Goal: Task Accomplishment & Management: Manage account settings

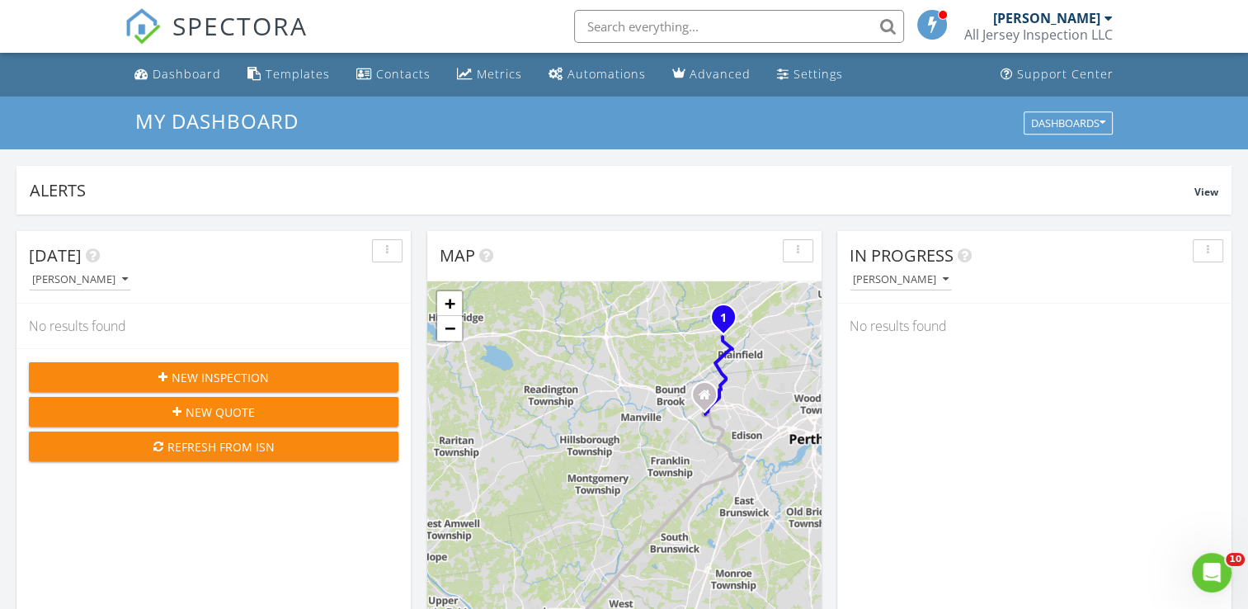
scroll to position [1527, 1274]
click at [185, 75] on div "Dashboard" at bounding box center [187, 74] width 68 height 16
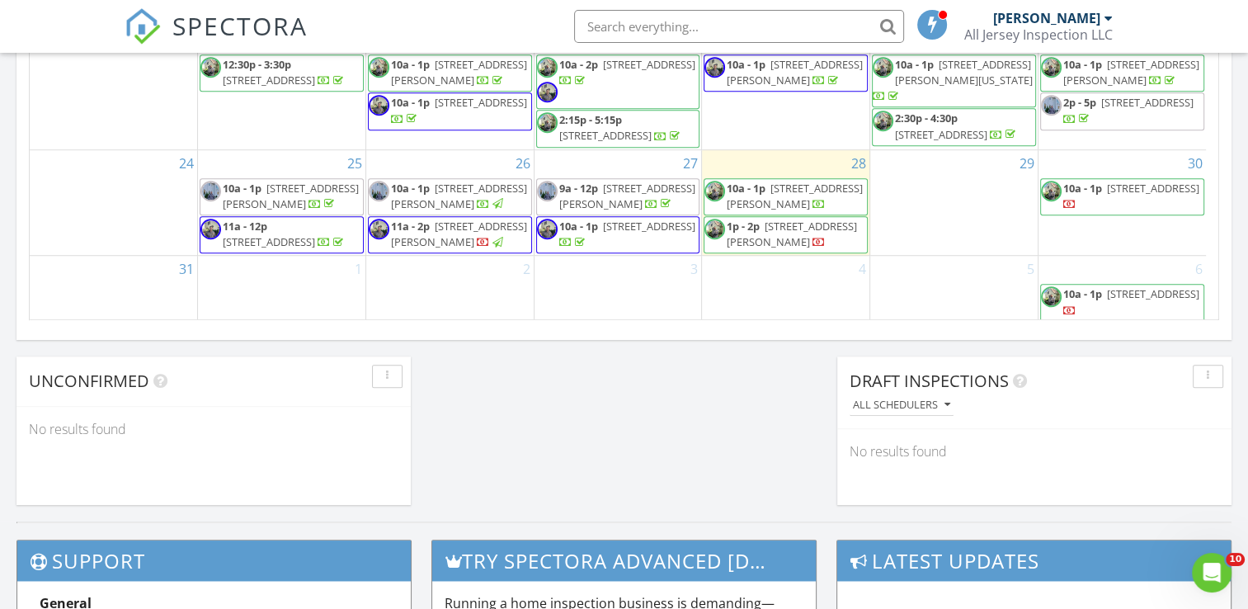
scroll to position [82, 0]
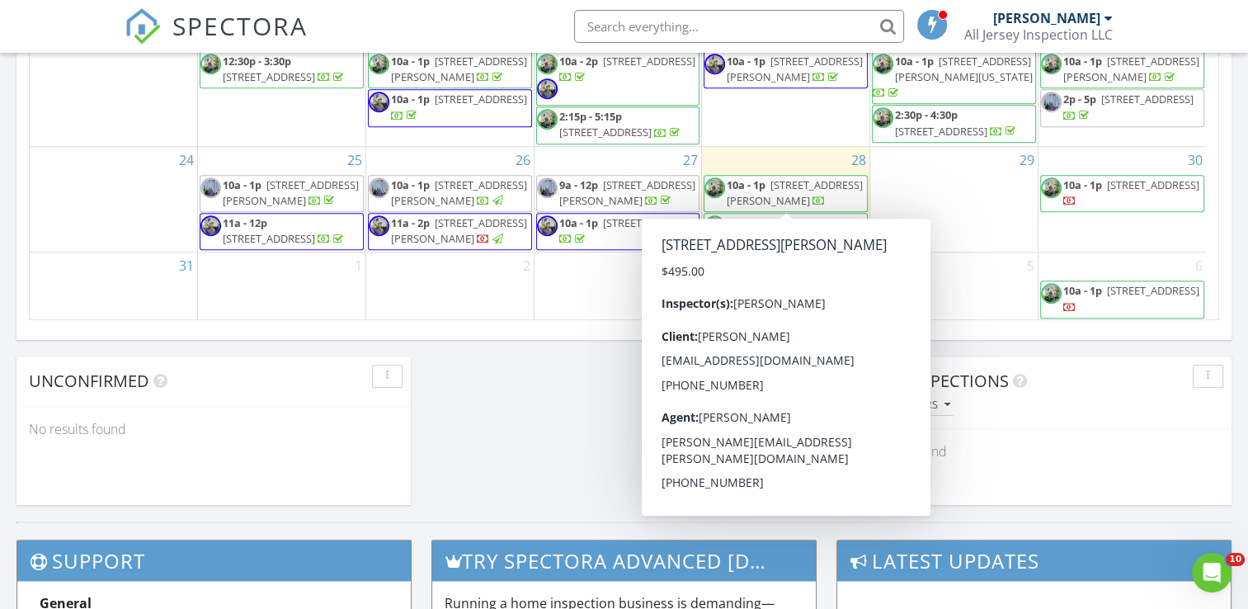
click at [768, 195] on span "7304 Westover Way, Somerset 08873" at bounding box center [795, 192] width 136 height 31
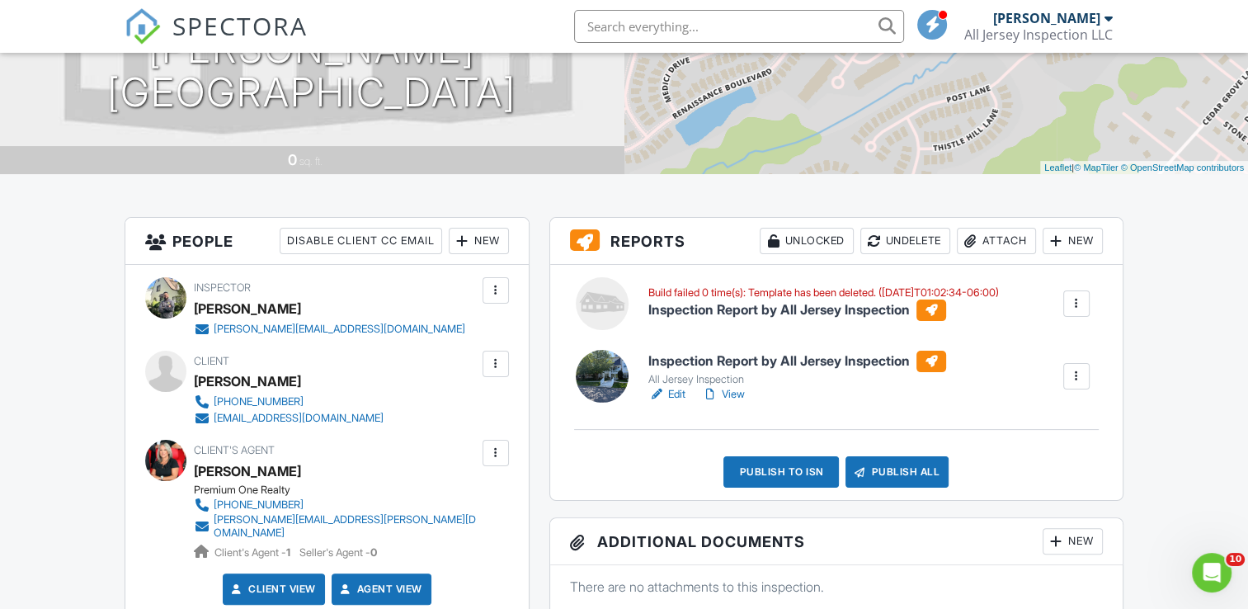
click at [1073, 304] on div at bounding box center [1076, 303] width 16 height 16
click at [1056, 351] on div "Delete" at bounding box center [1065, 358] width 35 height 18
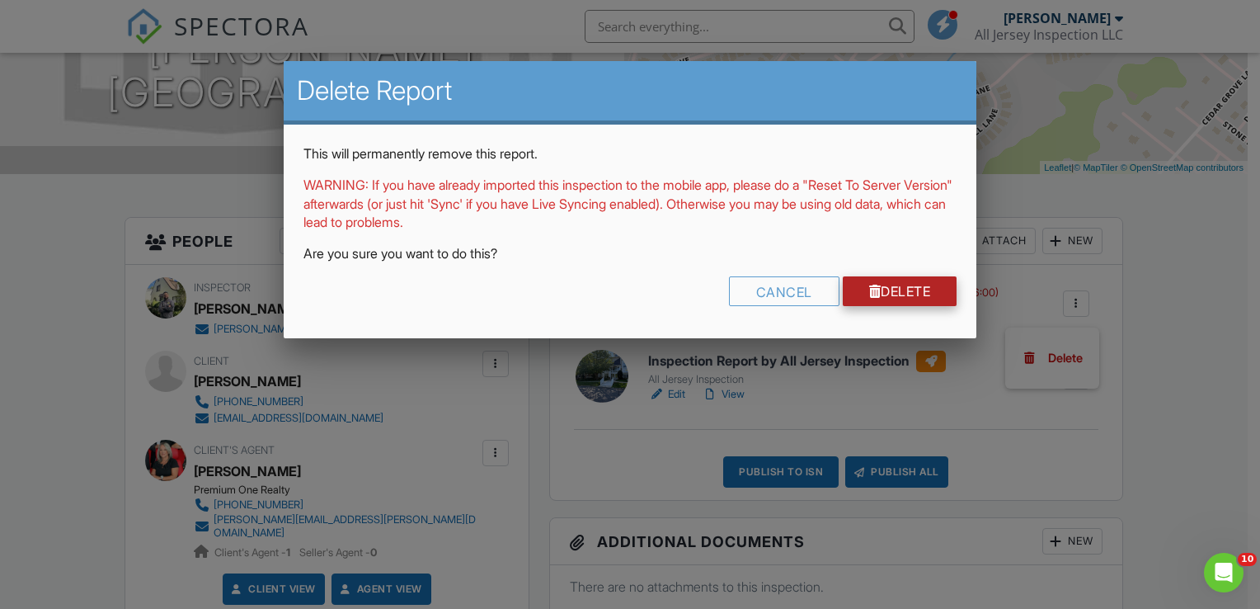
click at [916, 285] on link "Delete" at bounding box center [900, 291] width 115 height 30
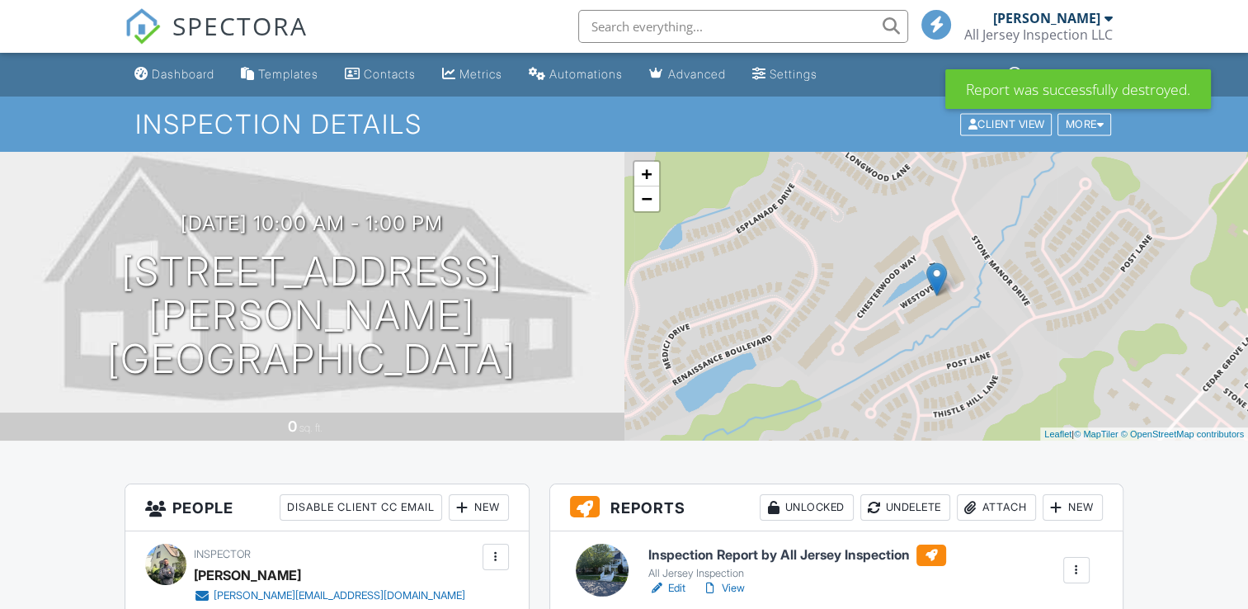
click at [812, 551] on h6 "Inspection Report by All Jersey Inspection" at bounding box center [797, 554] width 298 height 21
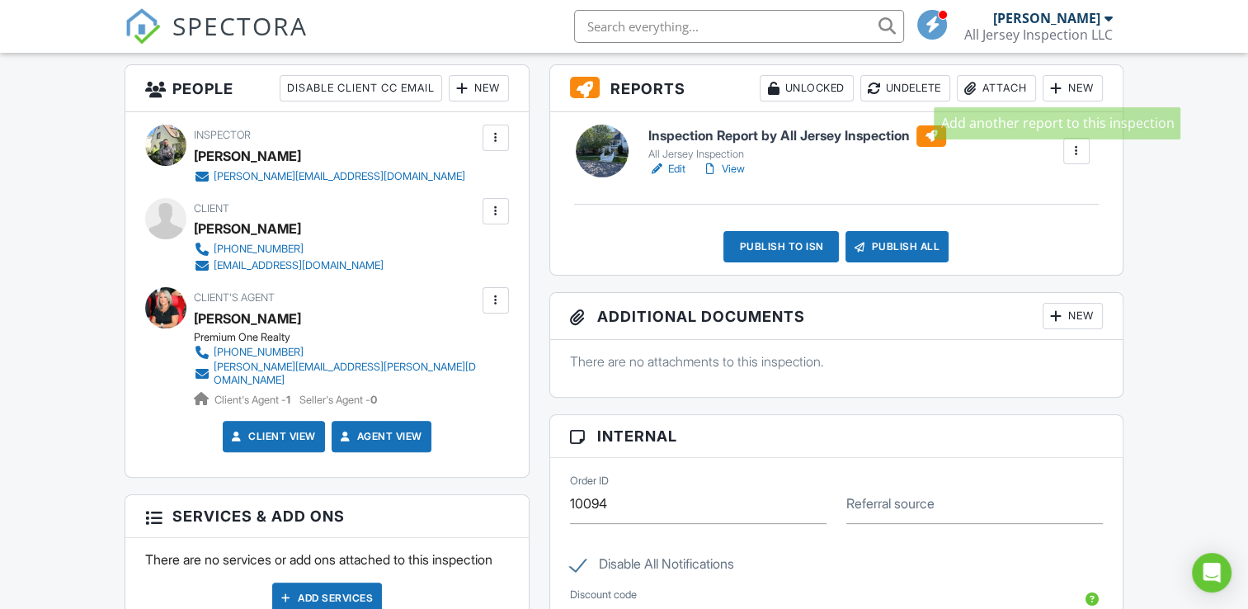
click at [1056, 87] on div at bounding box center [1056, 88] width 16 height 16
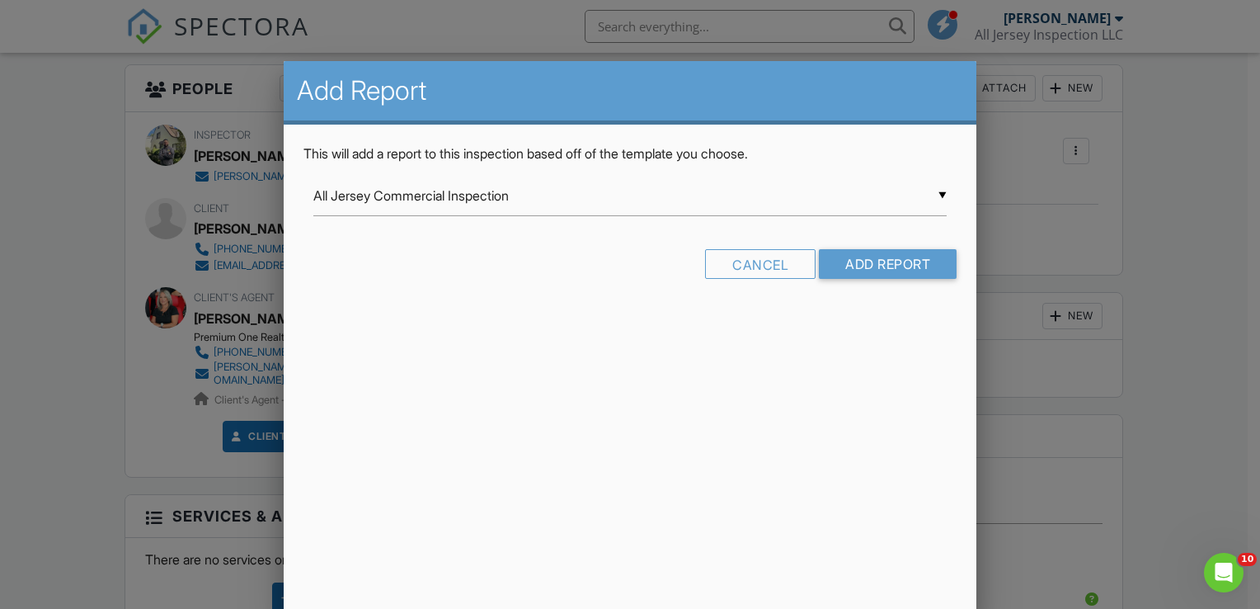
click at [940, 193] on div "▼ All Jersey Commercial Inspection All Jersey Commercial Inspection All Jersey …" at bounding box center [630, 196] width 634 height 40
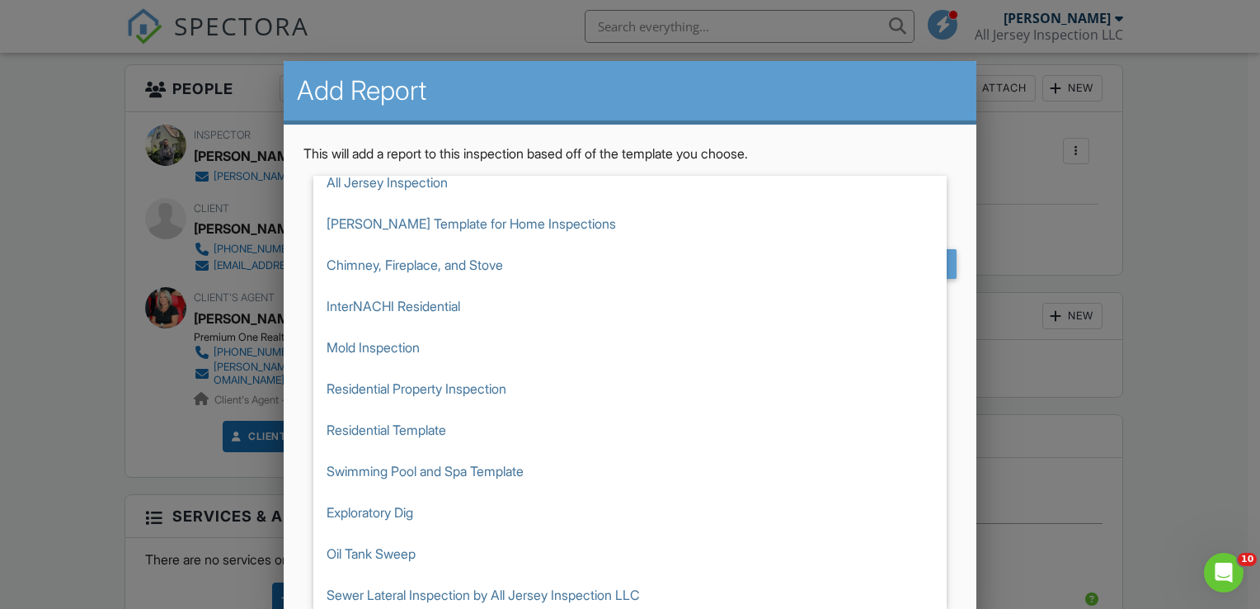
scroll to position [102, 0]
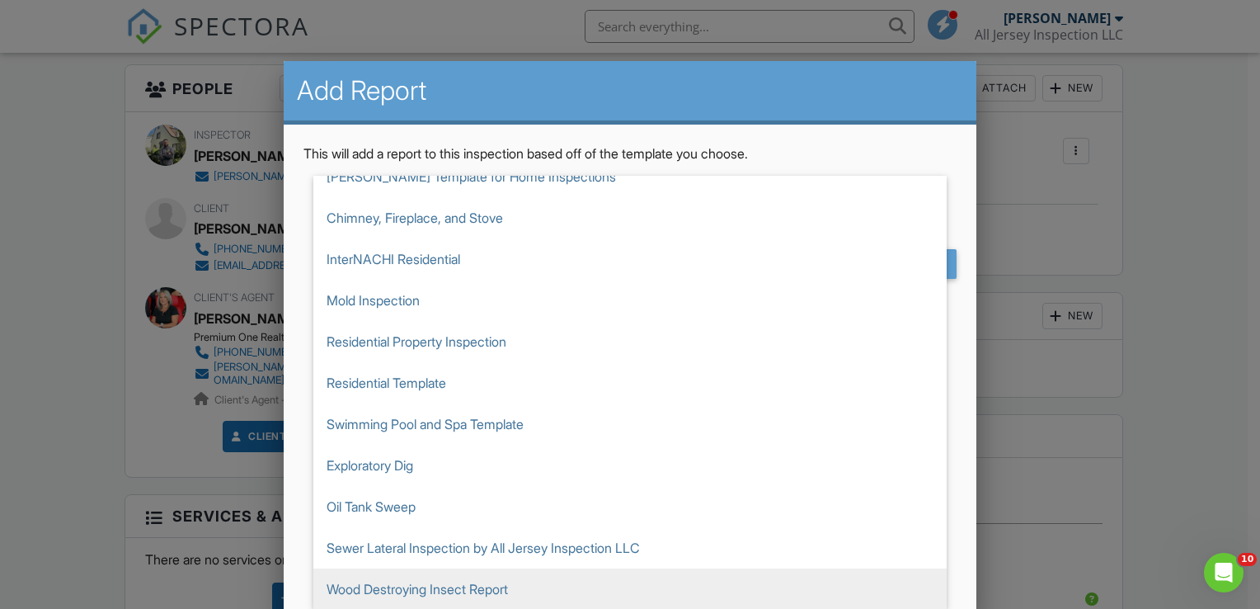
click at [454, 591] on span "Wood Destroying Insect Report" at bounding box center [630, 588] width 634 height 41
type input "Wood Destroying Insect Report"
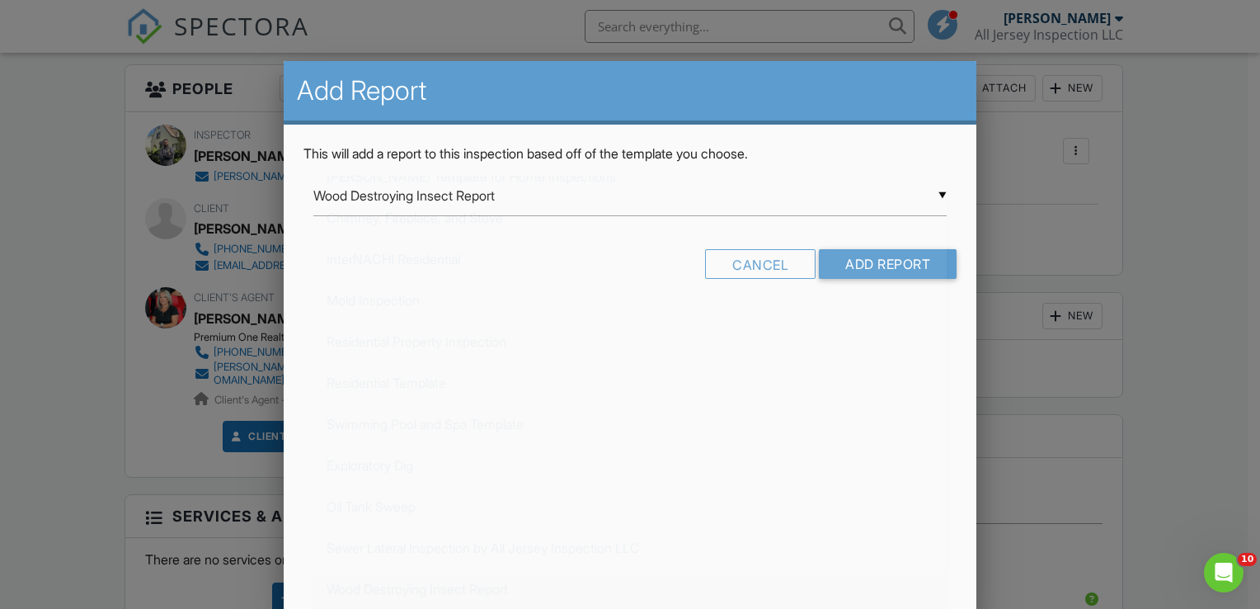
scroll to position [103, 0]
click at [878, 262] on input "Add Report" at bounding box center [888, 264] width 138 height 30
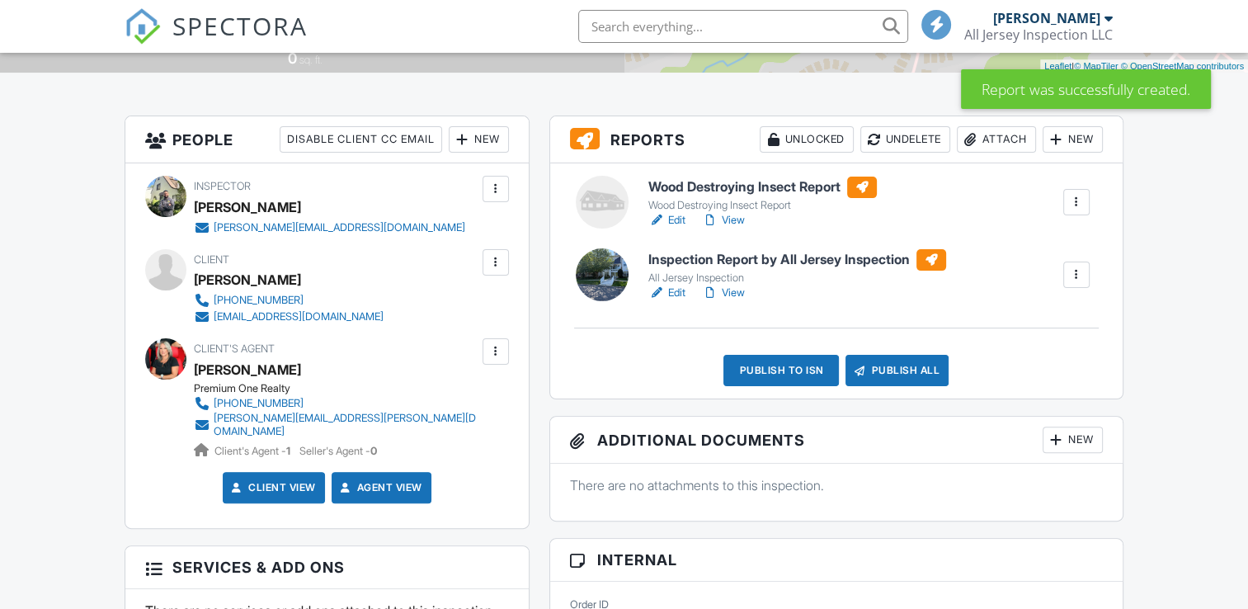
click at [748, 186] on h6 "Wood Destroying Insect Report" at bounding box center [762, 187] width 228 height 21
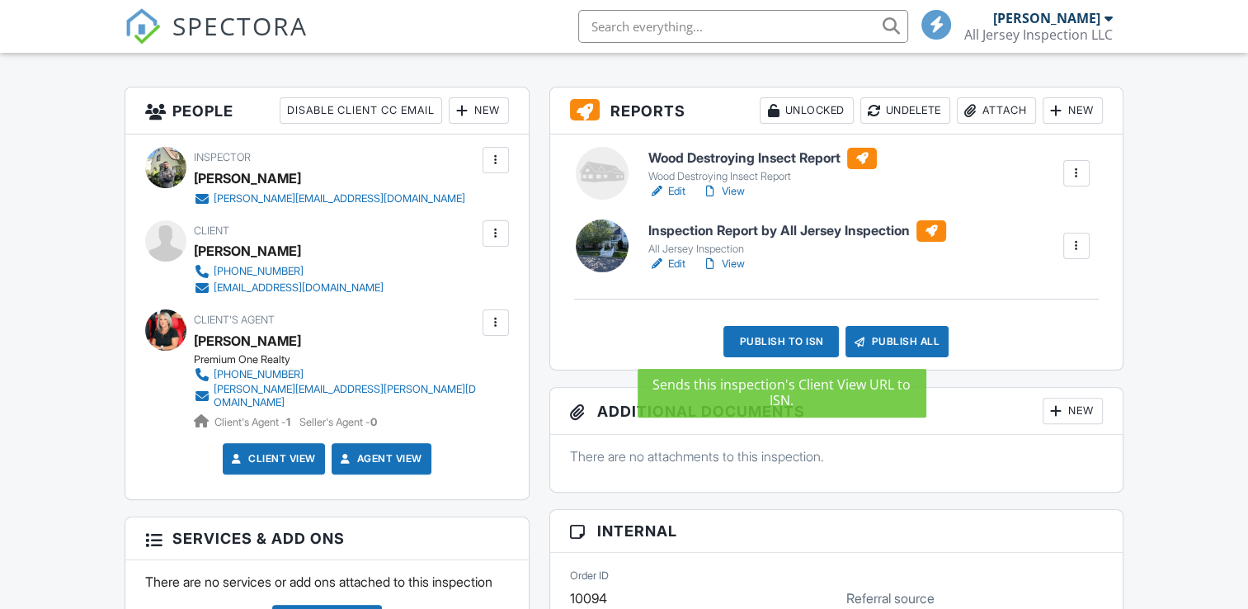
click at [773, 343] on div "Publish to ISN" at bounding box center [780, 341] width 115 height 31
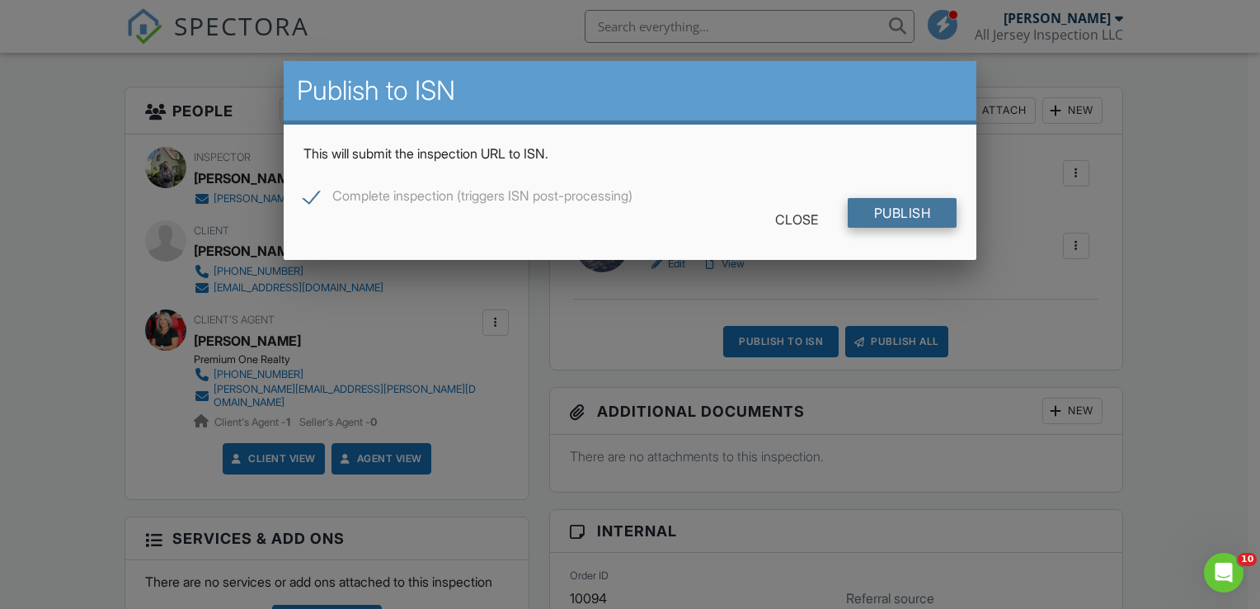
click at [904, 216] on input "Publish" at bounding box center [903, 213] width 110 height 30
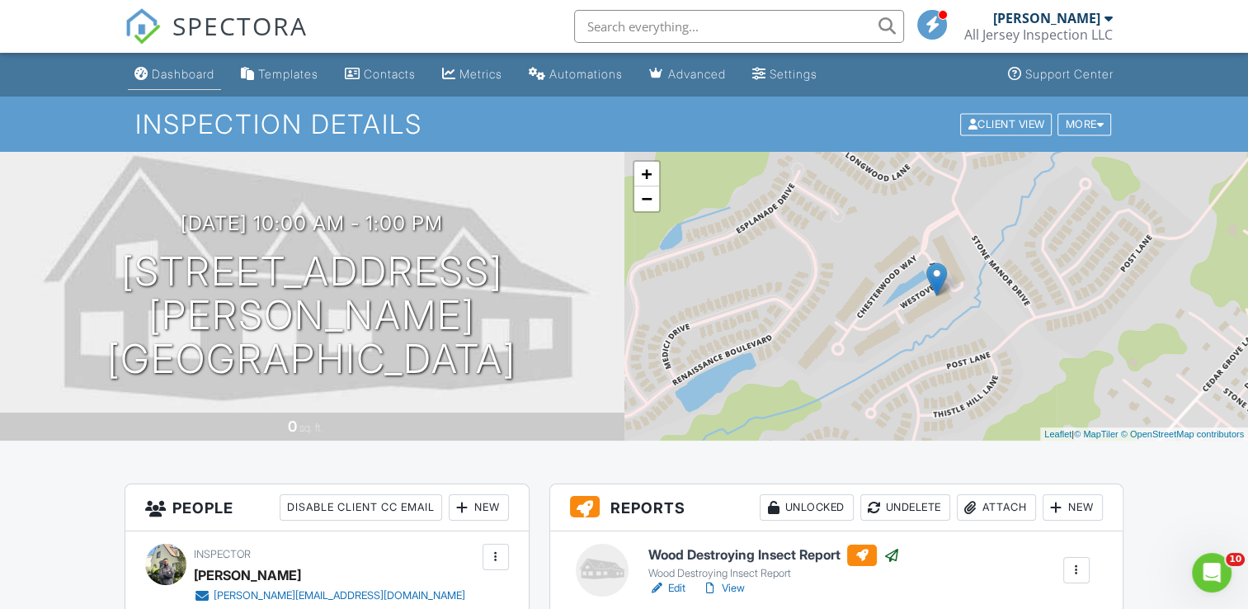
click at [179, 78] on div "Dashboard" at bounding box center [183, 74] width 63 height 14
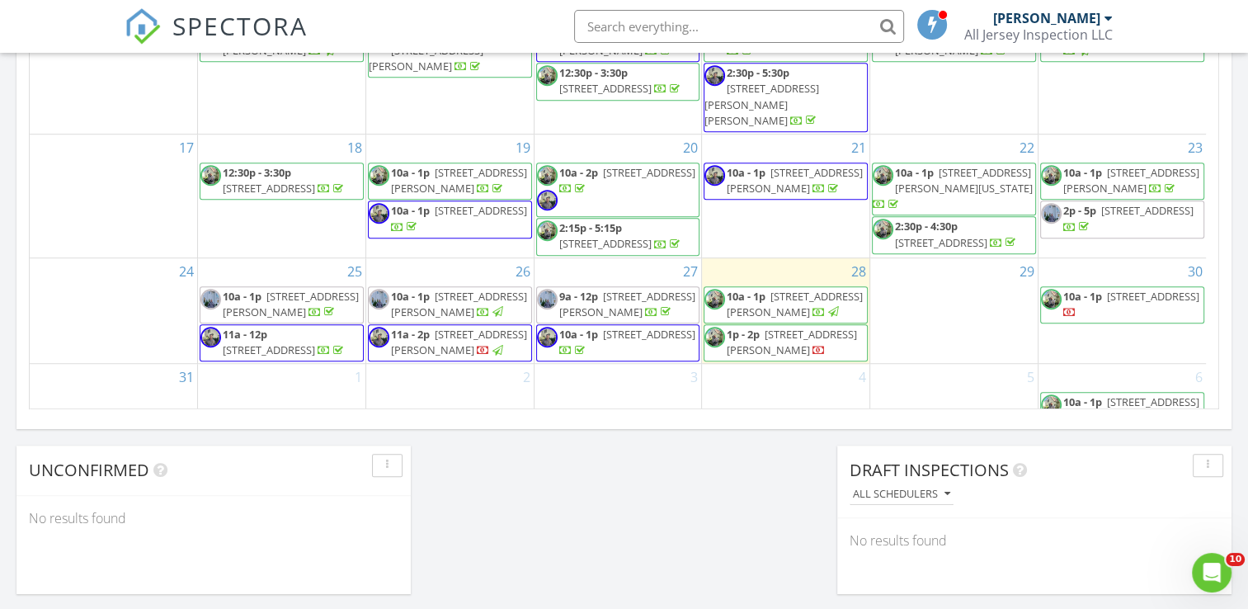
scroll to position [66, 0]
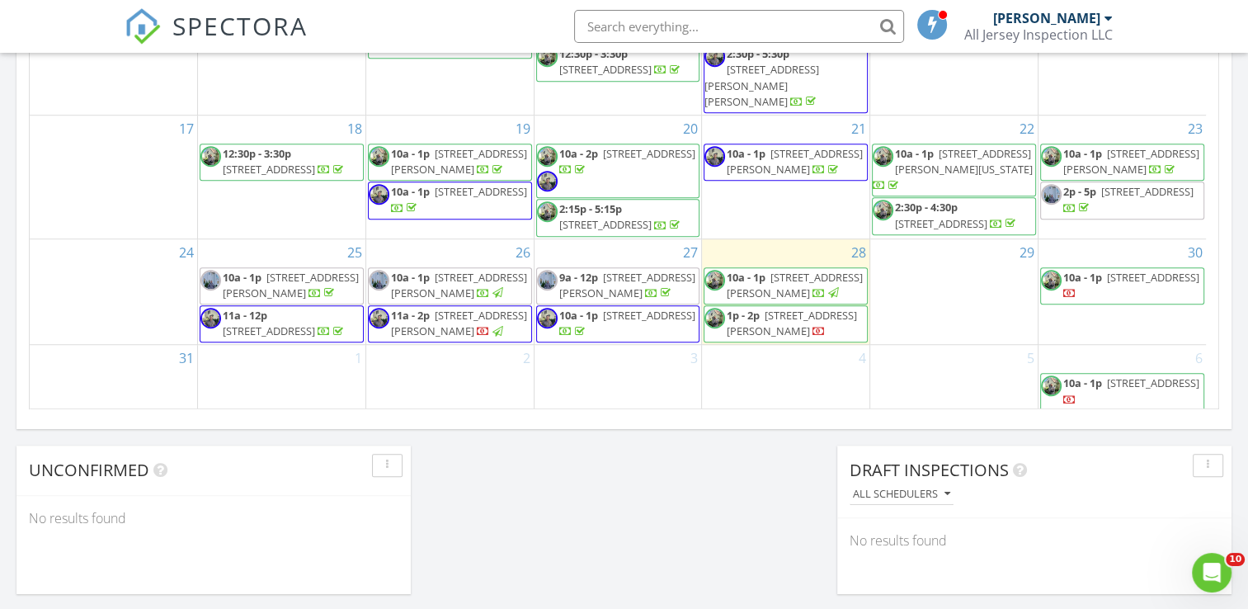
click at [707, 22] on input "text" at bounding box center [739, 26] width 330 height 33
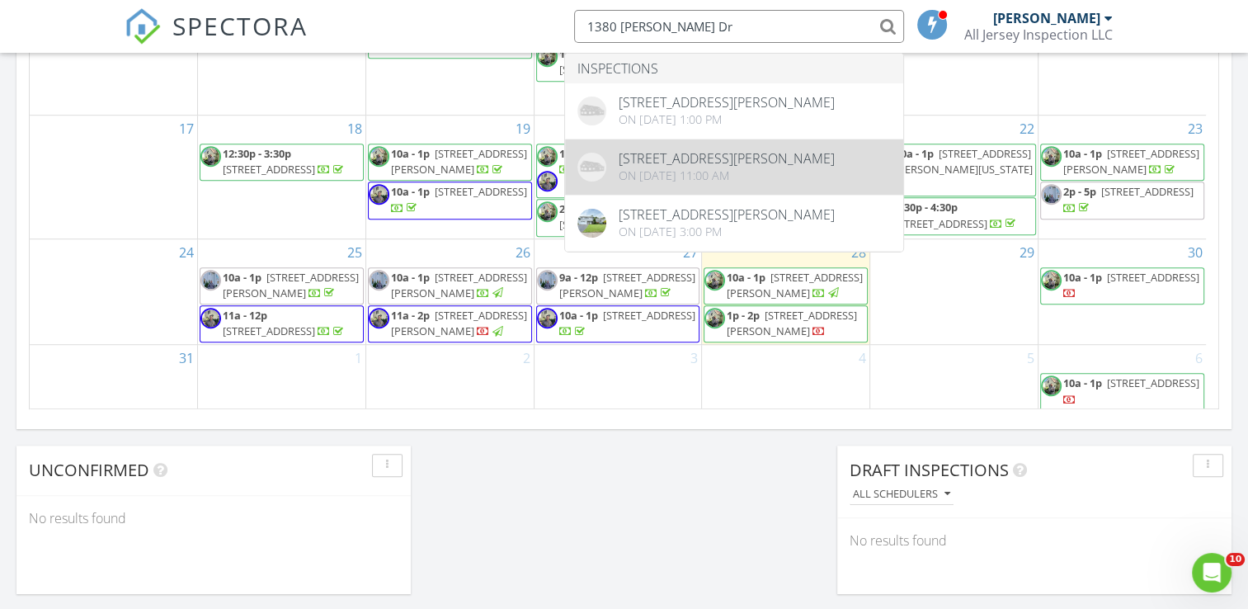
type input "1380 Omara Dr"
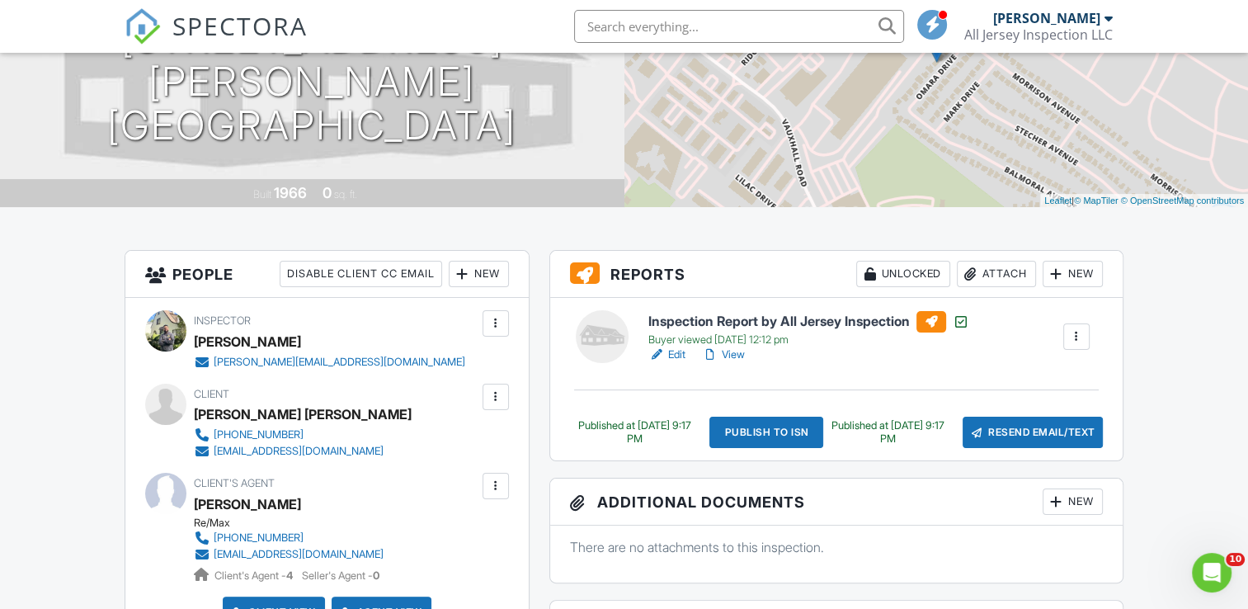
click at [1072, 338] on div at bounding box center [1076, 336] width 16 height 16
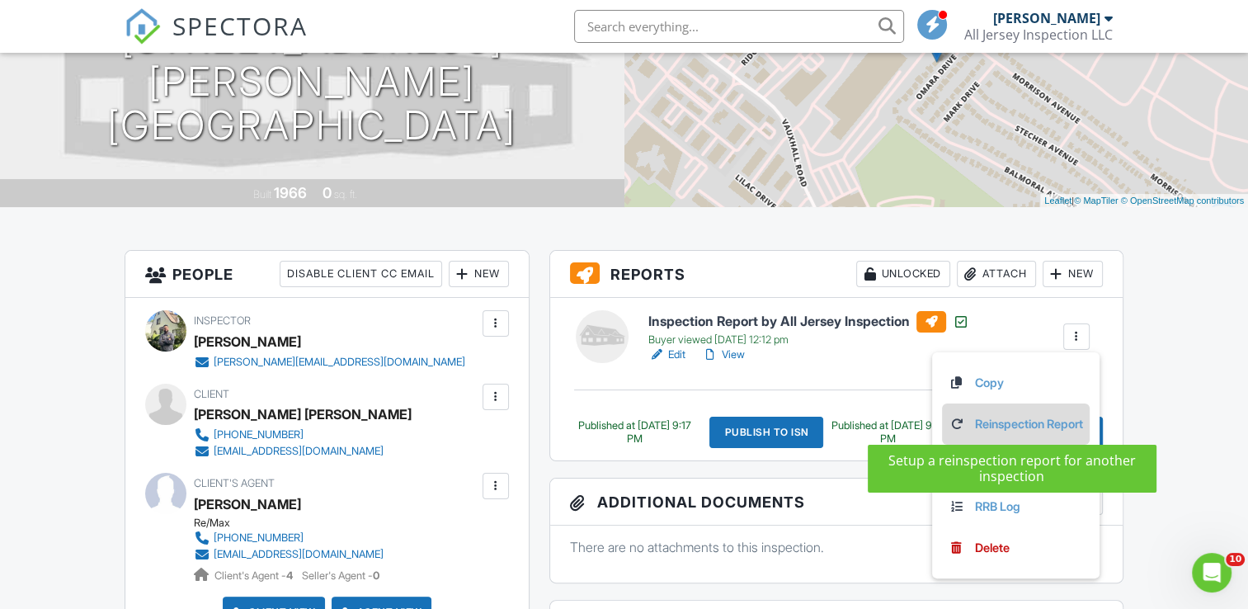
click at [952, 421] on div at bounding box center [957, 424] width 16 height 16
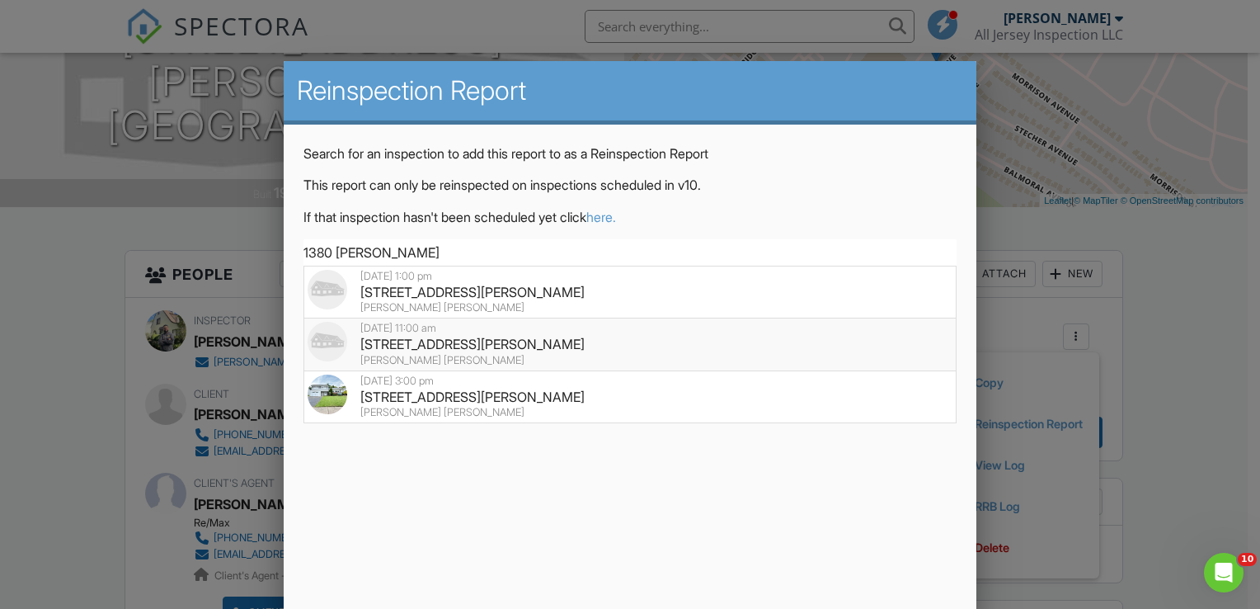
click at [478, 346] on div "1380 Omara Drive, Union, NJ 07083" at bounding box center [630, 344] width 645 height 18
type input "1380 Omara Drive, Union, NJ 07083"
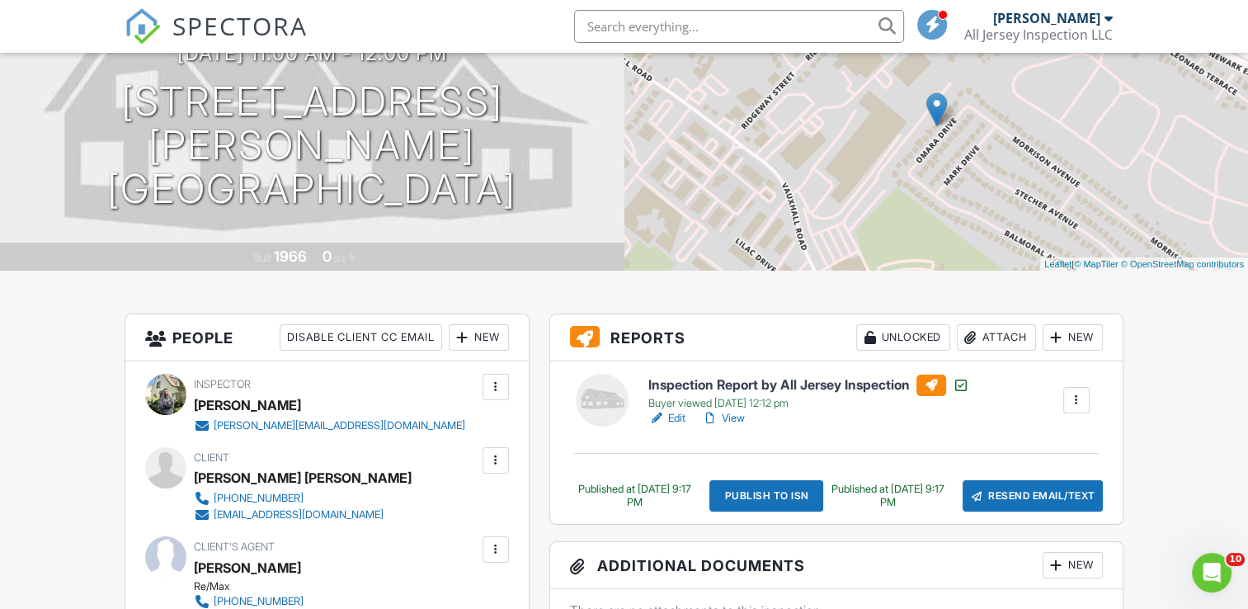
scroll to position [155, 0]
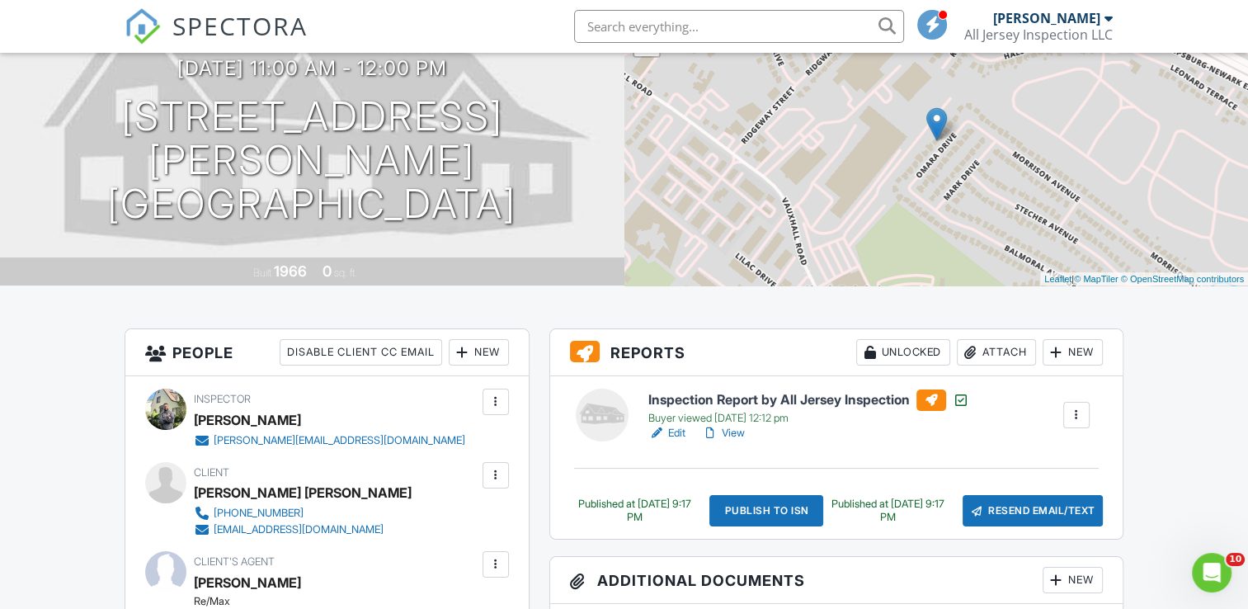
click at [833, 397] on h6 "Inspection Report by All Jersey Inspection" at bounding box center [808, 399] width 321 height 21
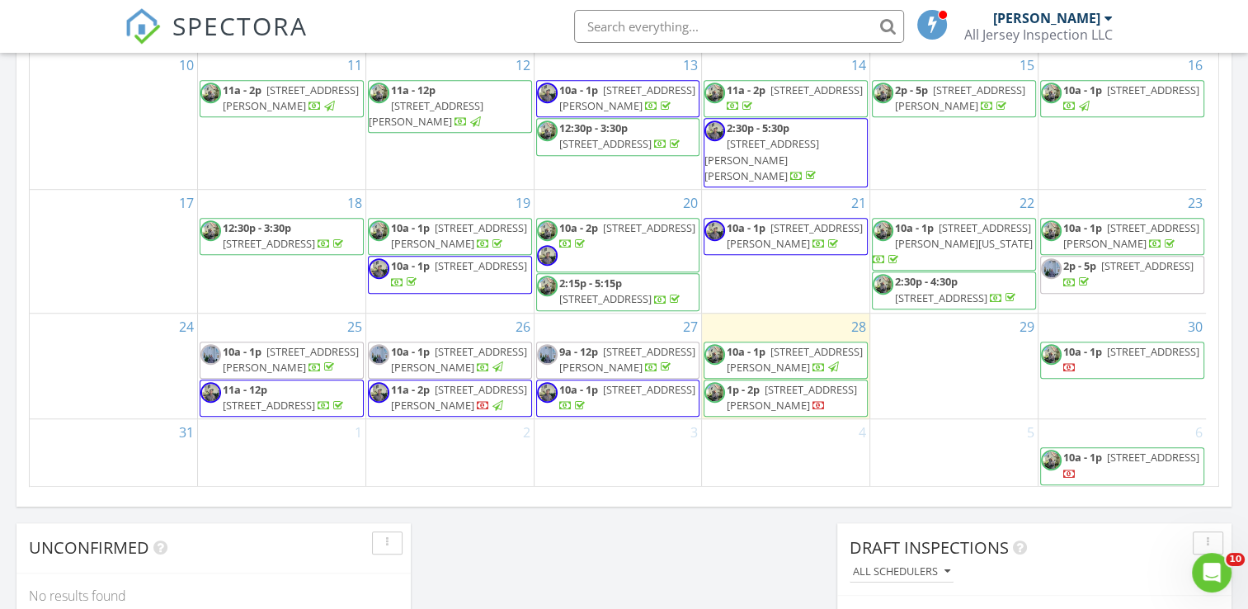
scroll to position [82, 0]
click at [784, 398] on span "1380 Omara Drive, Union 07083" at bounding box center [792, 397] width 130 height 31
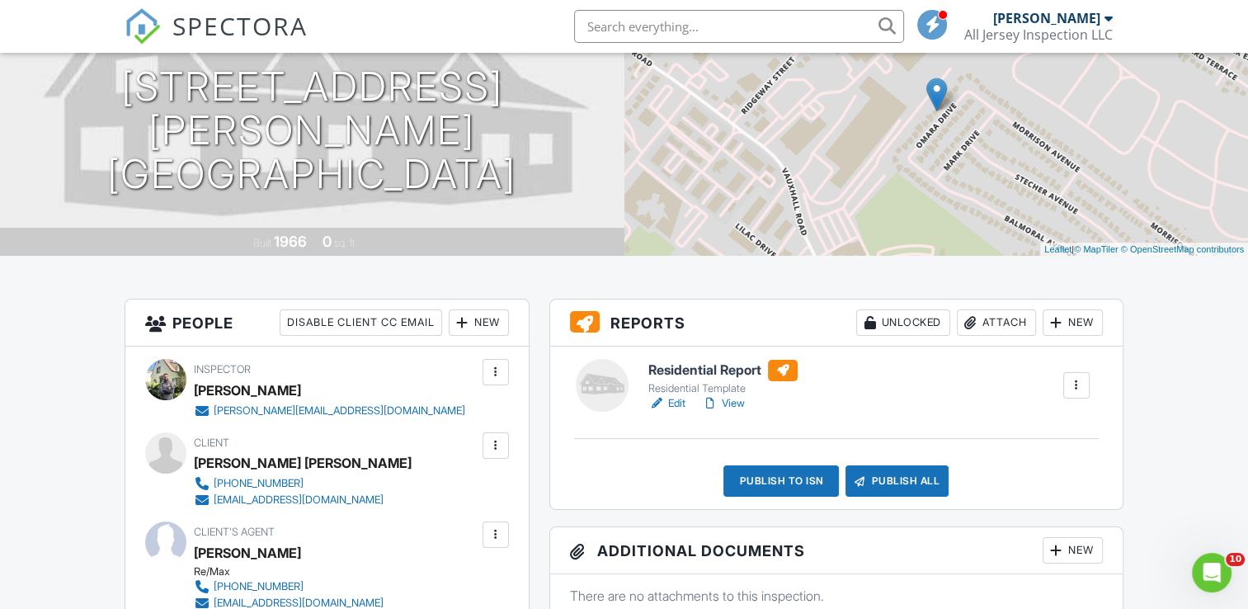
scroll to position [252, 0]
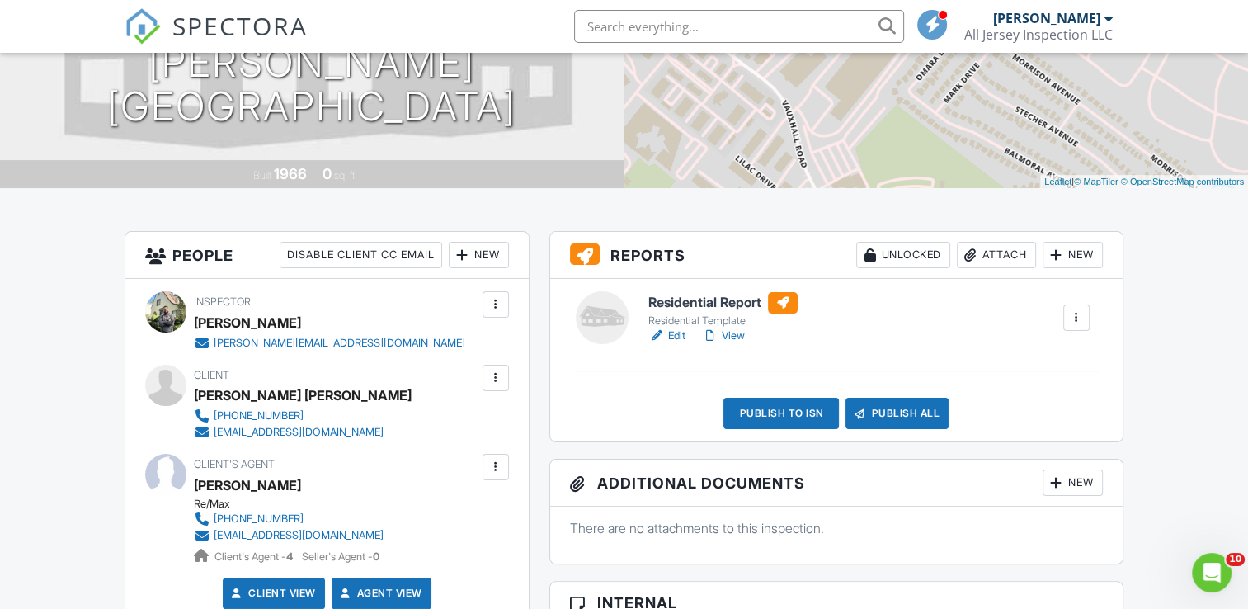
click at [714, 301] on h6 "Residential Report" at bounding box center [722, 302] width 149 height 21
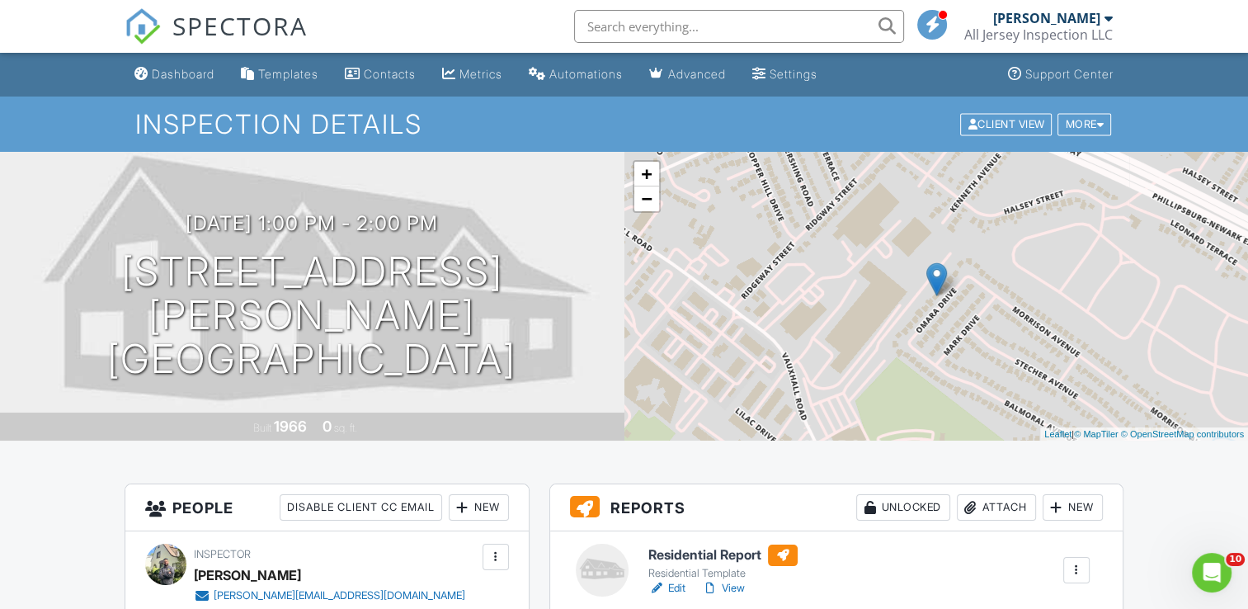
click at [765, 32] on input "text" at bounding box center [739, 26] width 330 height 33
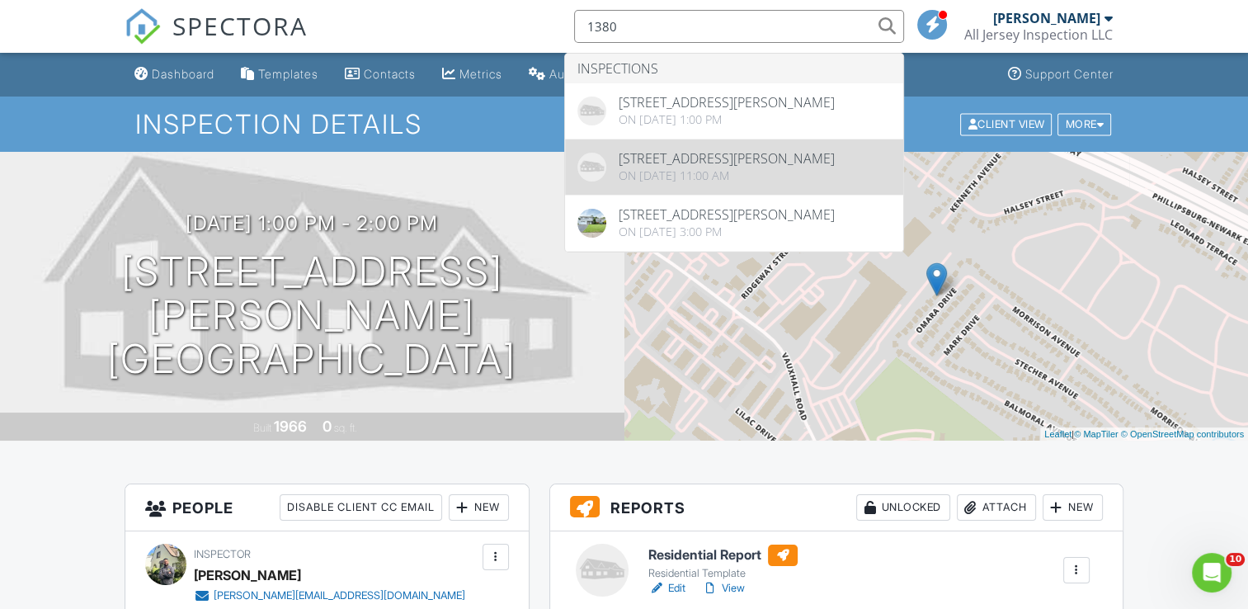
type input "1380"
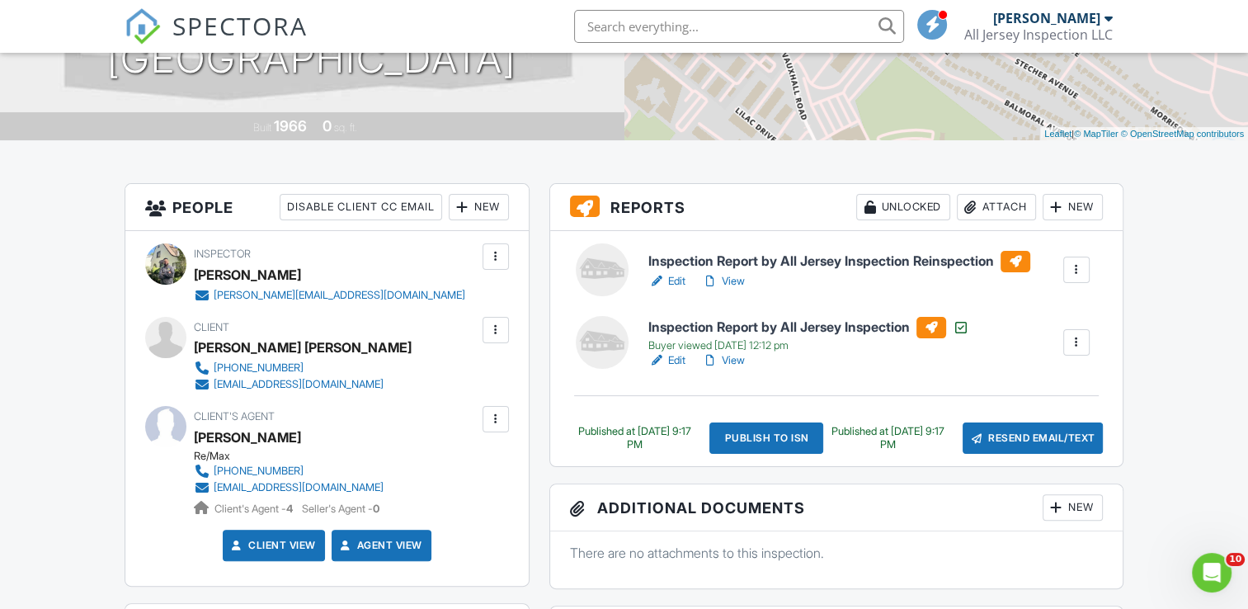
click at [841, 262] on h6 "Inspection Report by All Jersey Inspection Reinspection" at bounding box center [839, 261] width 382 height 21
click at [1072, 338] on div at bounding box center [1076, 342] width 16 height 16
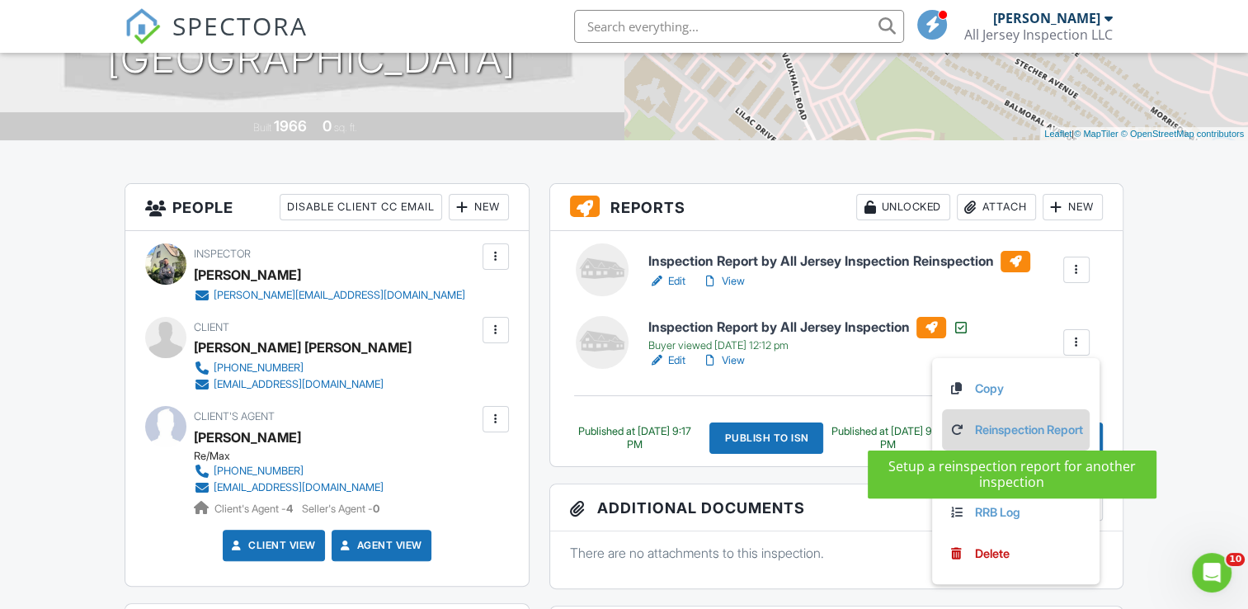
click at [976, 431] on link "Reinspection Report" at bounding box center [1016, 430] width 134 height 18
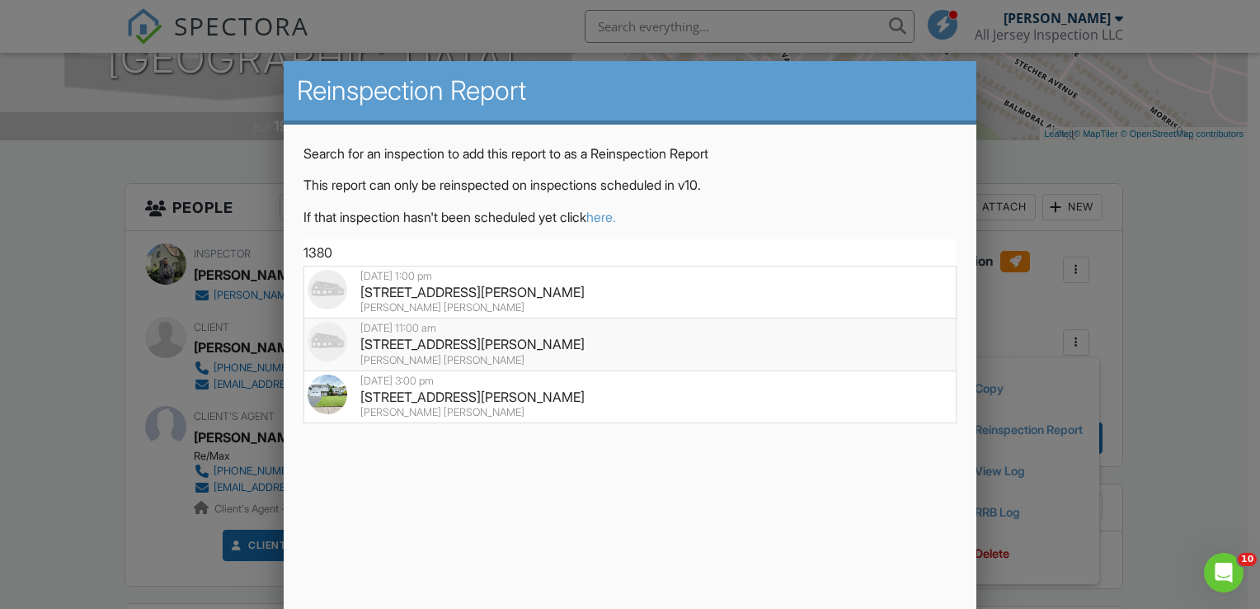
click at [475, 337] on div "1380 Omara Drive, Union, NJ 07083" at bounding box center [630, 344] width 645 height 18
type input "1380 Omara Drive, Union, NJ 07083"
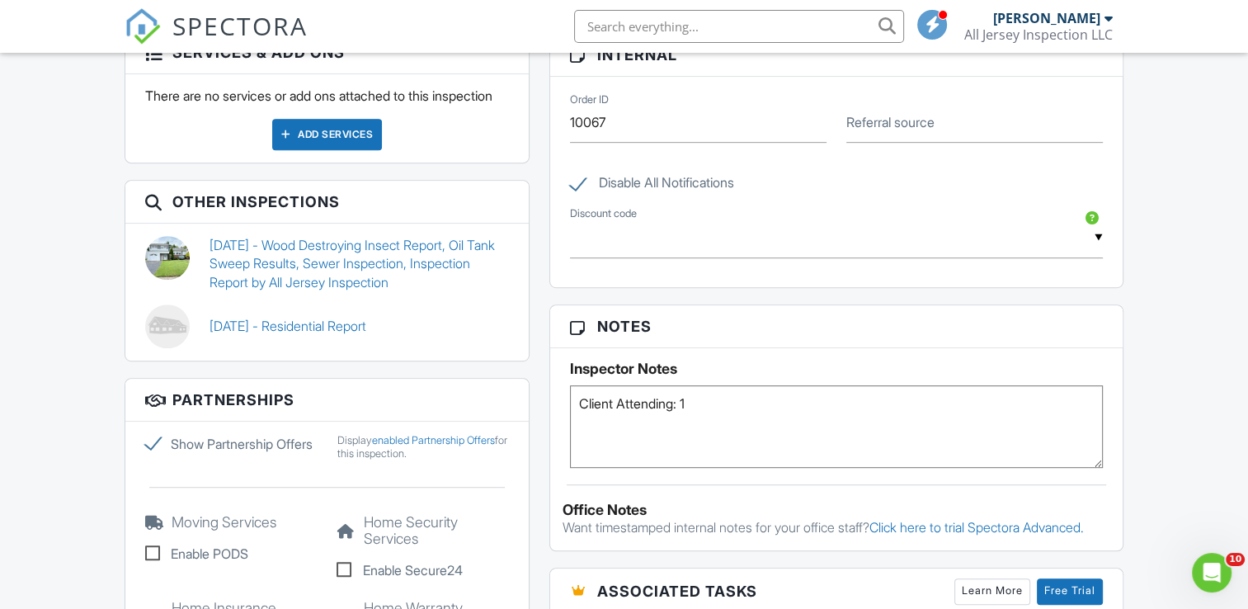
scroll to position [870, 0]
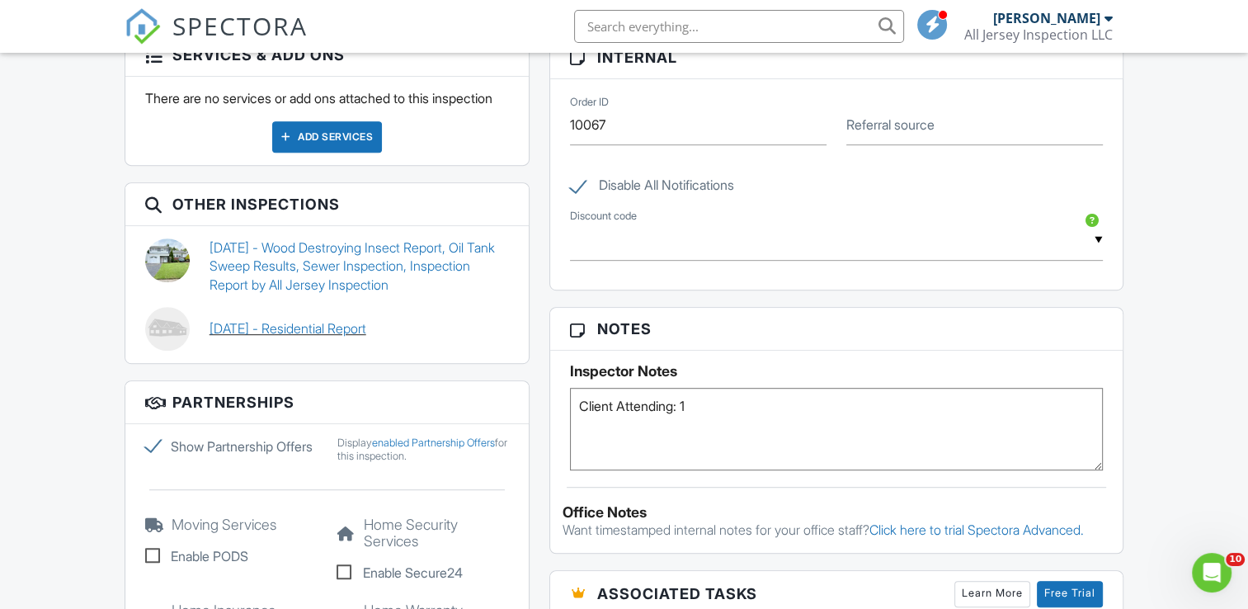
click at [332, 337] on link "08/28/2025 - Residential Report" at bounding box center [288, 328] width 157 height 18
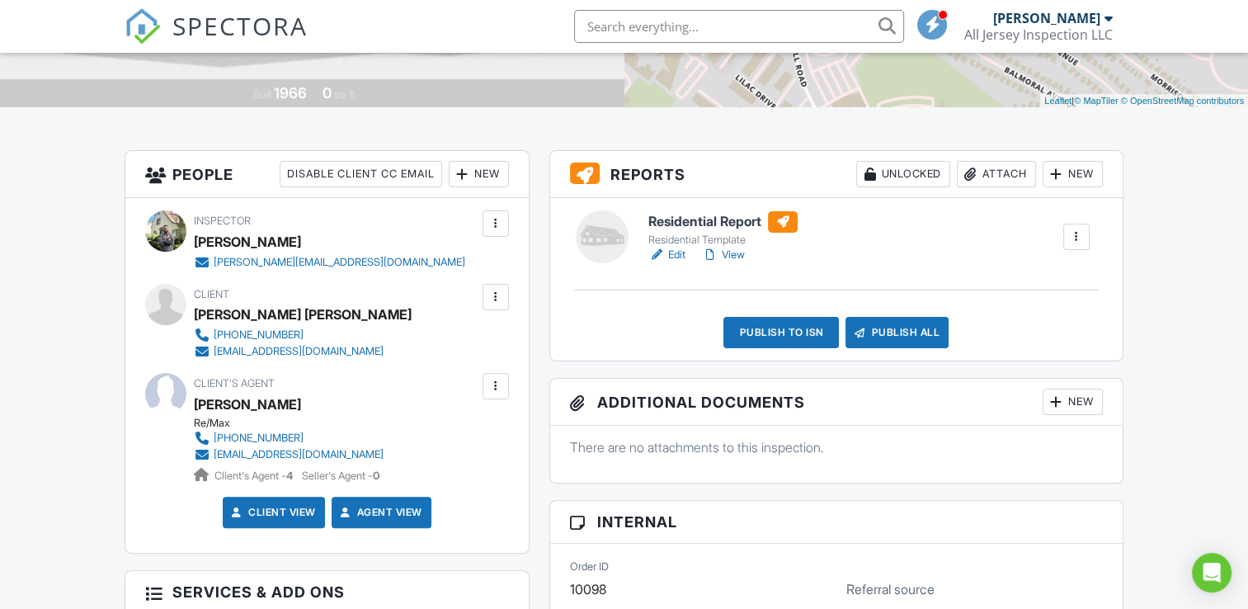
click at [703, 216] on h6 "Residential Report" at bounding box center [722, 221] width 149 height 21
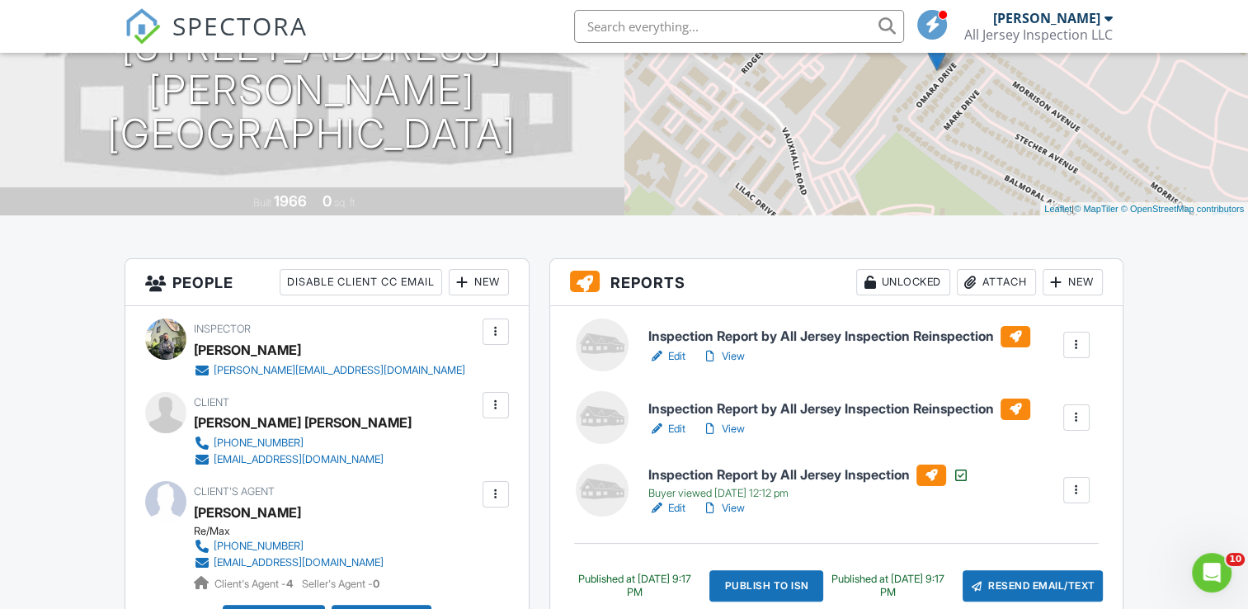
scroll to position [289, 0]
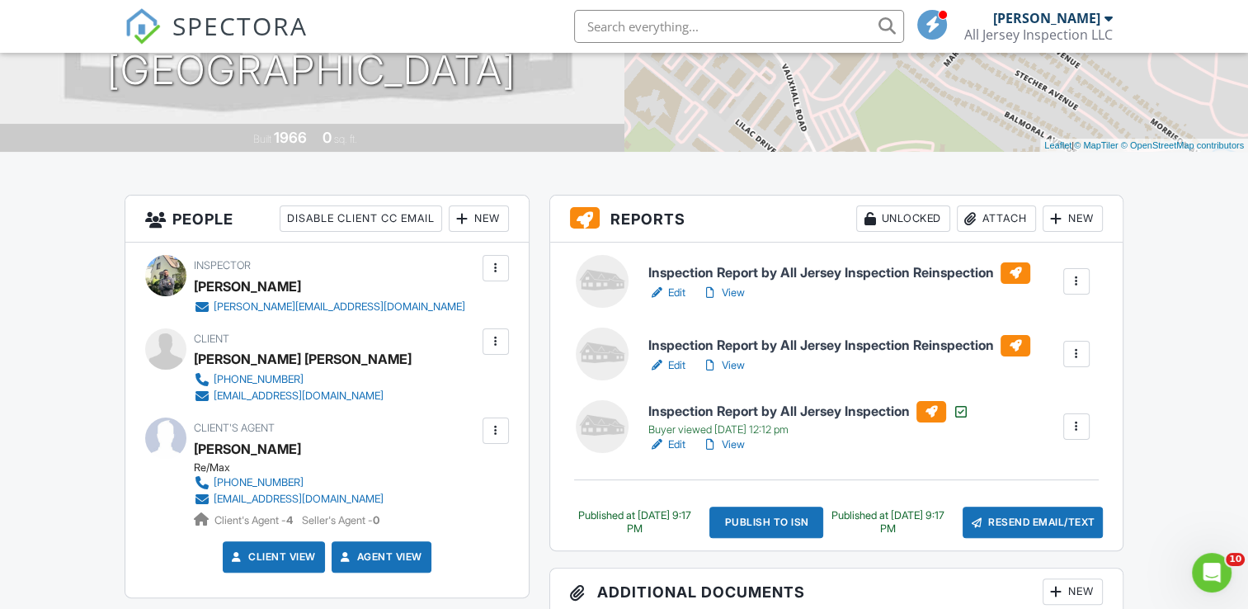
click at [817, 268] on h6 "Inspection Report by All Jersey Inspection Reinspection" at bounding box center [839, 272] width 382 height 21
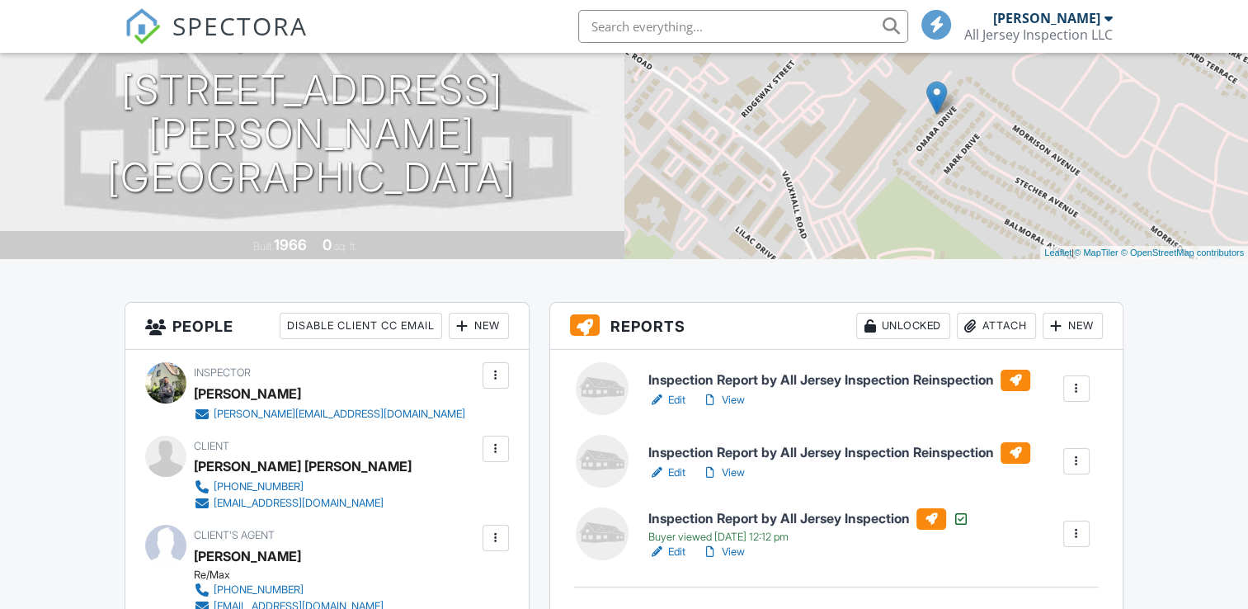
scroll to position [183, 0]
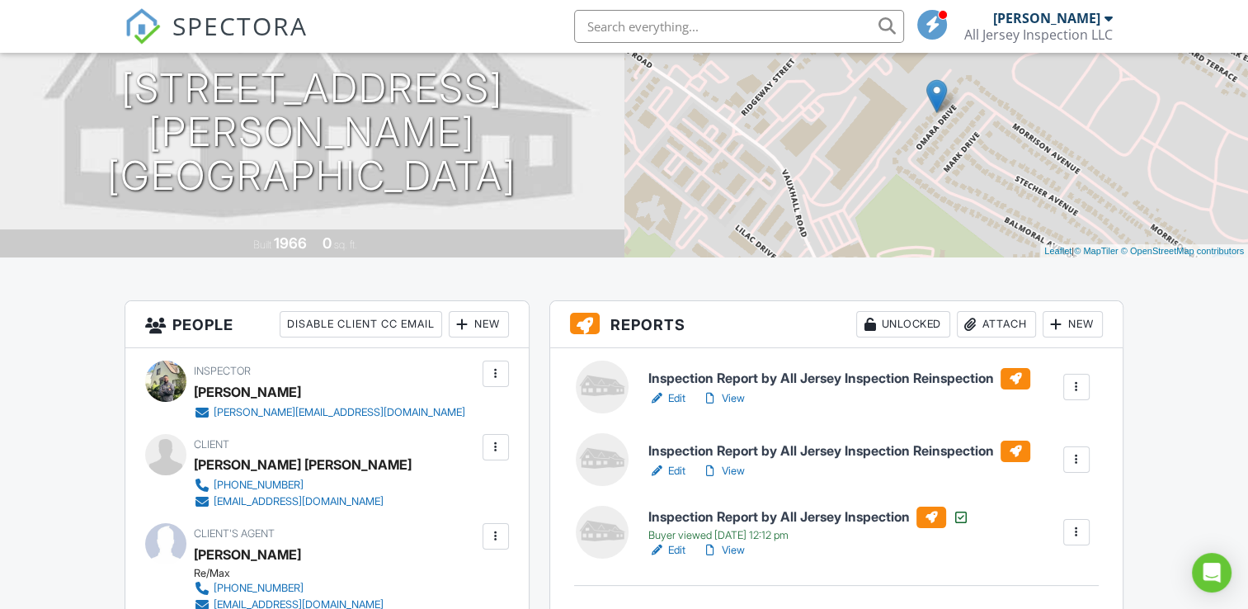
click at [834, 374] on h6 "Inspection Report by All Jersey Inspection Reinspection" at bounding box center [839, 378] width 382 height 21
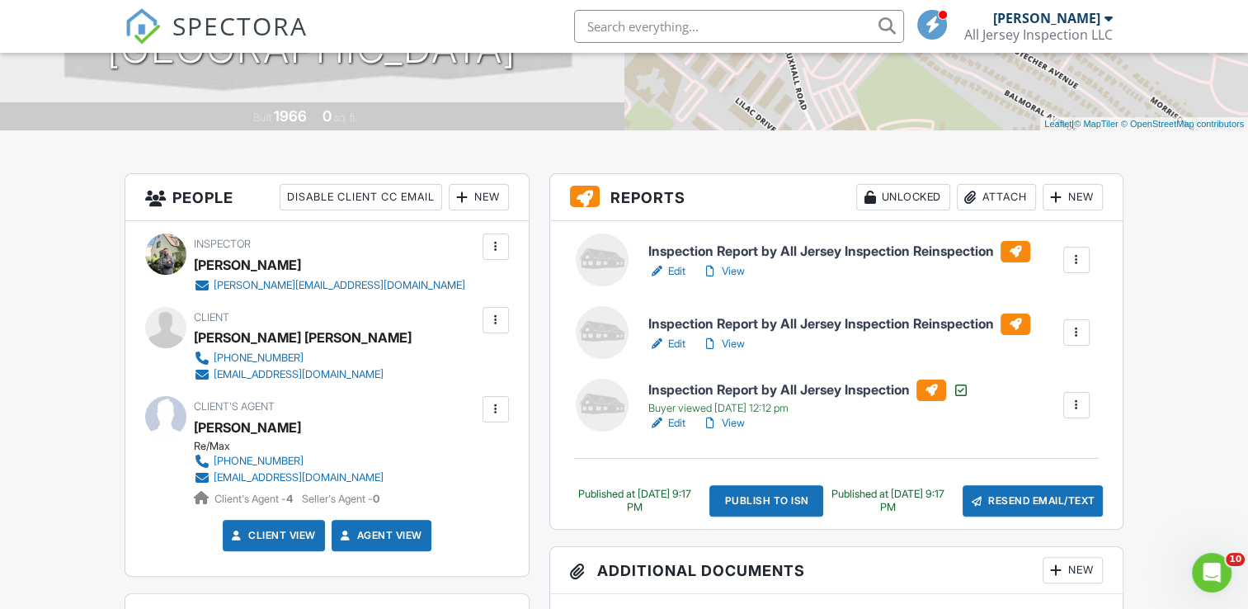
click at [787, 493] on div "Publish to ISN" at bounding box center [766, 500] width 115 height 31
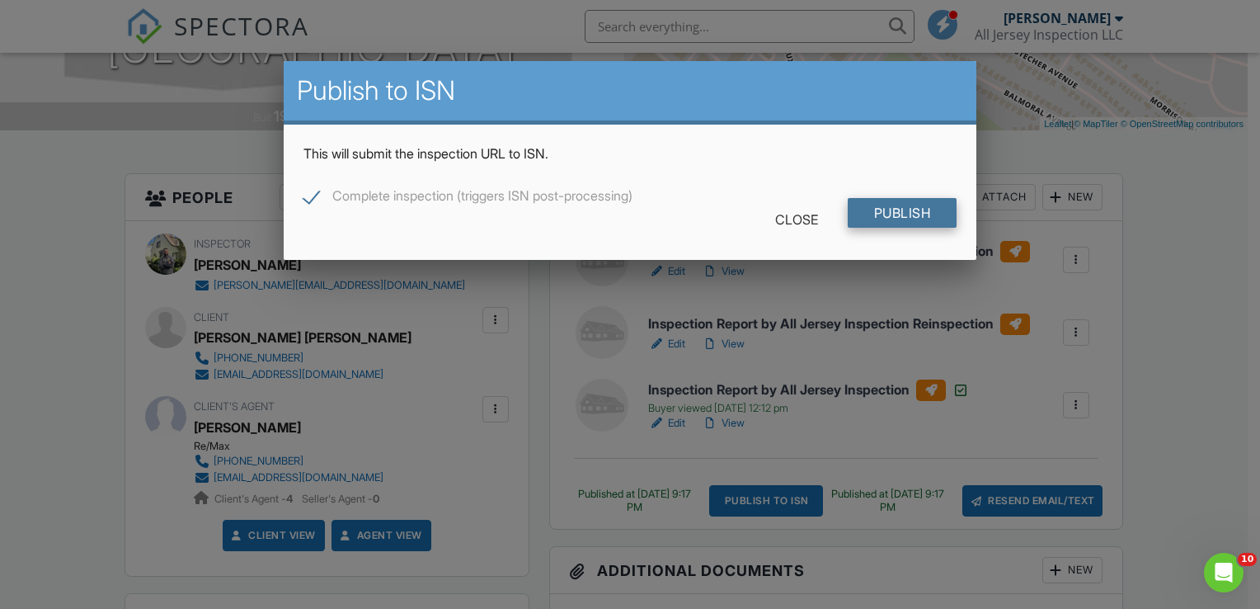
click at [881, 214] on input "Publish" at bounding box center [903, 213] width 110 height 30
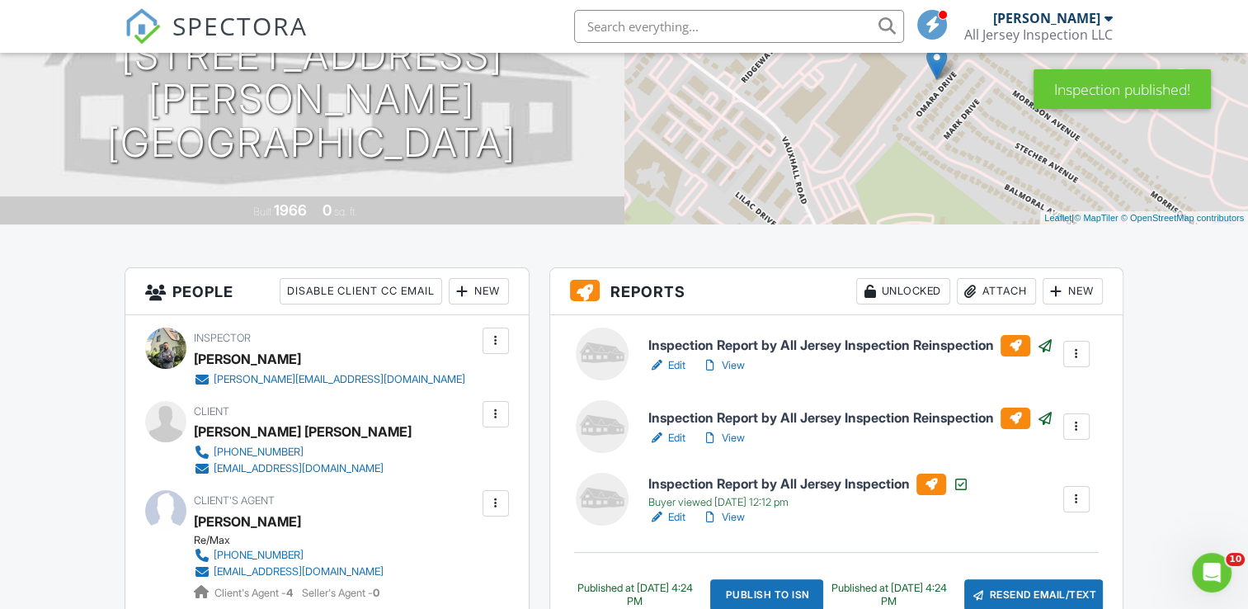
click at [841, 409] on h6 "Inspection Report by All Jersey Inspection Reinspection" at bounding box center [850, 417] width 405 height 21
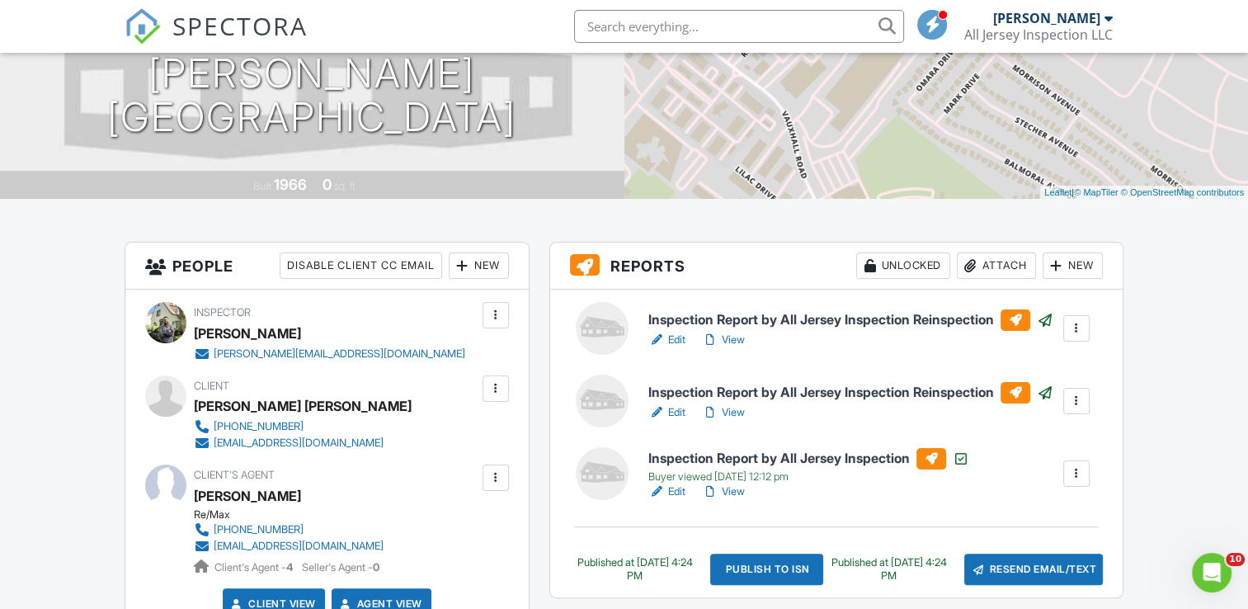
click at [1073, 401] on div at bounding box center [1076, 401] width 16 height 16
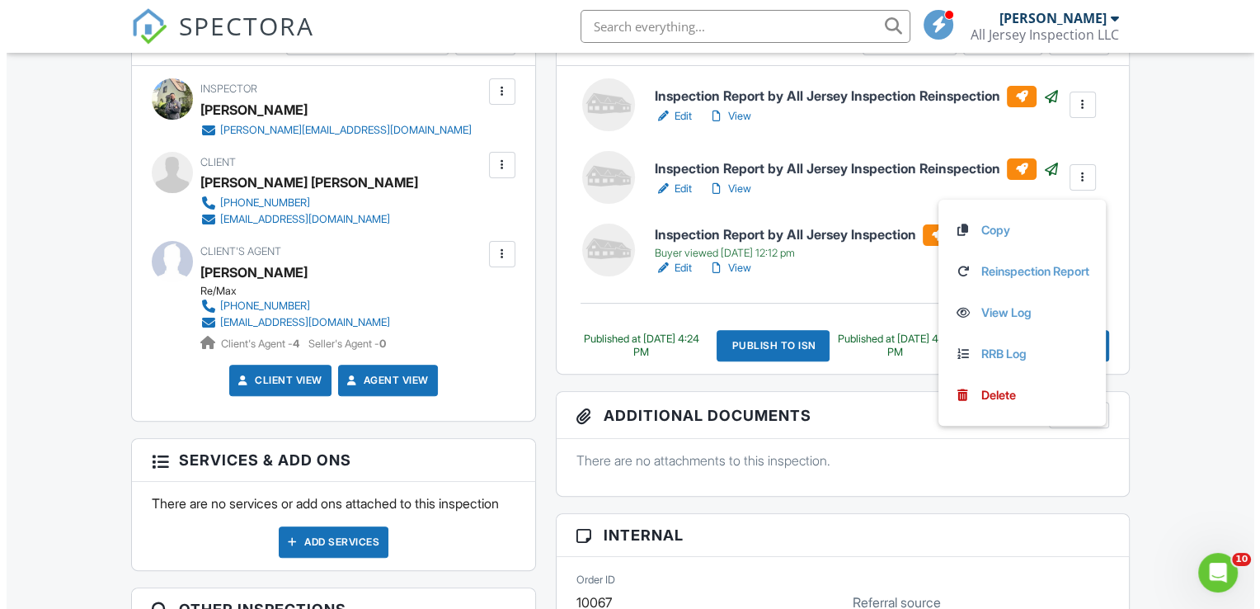
scroll to position [468, 0]
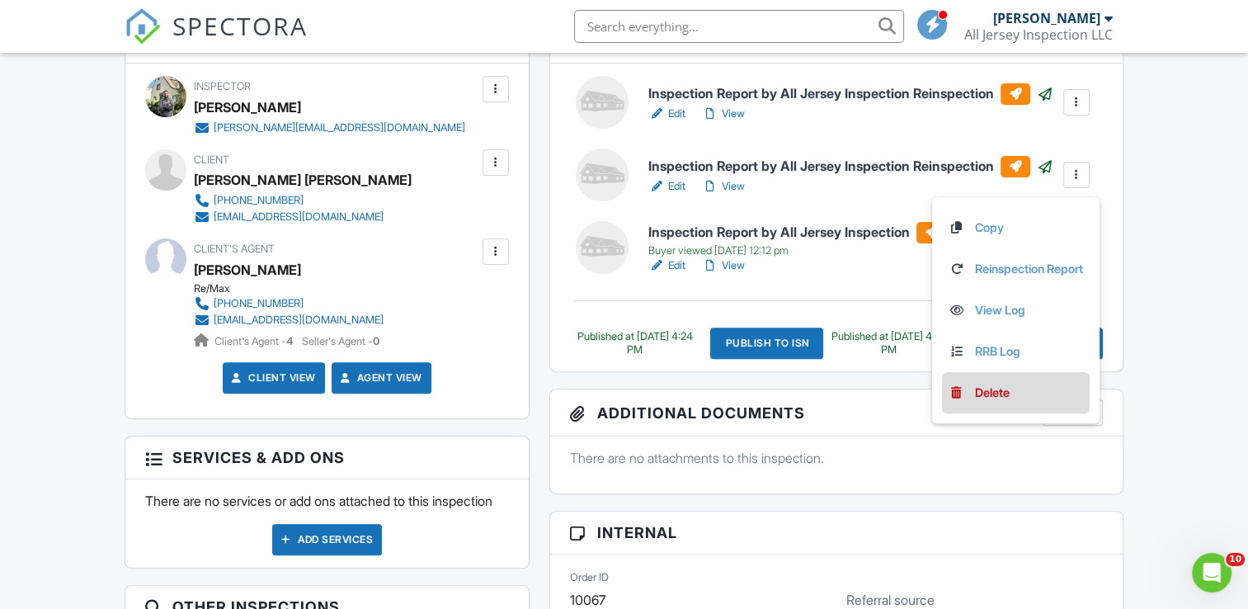
click at [980, 384] on div "Delete" at bounding box center [992, 393] width 35 height 18
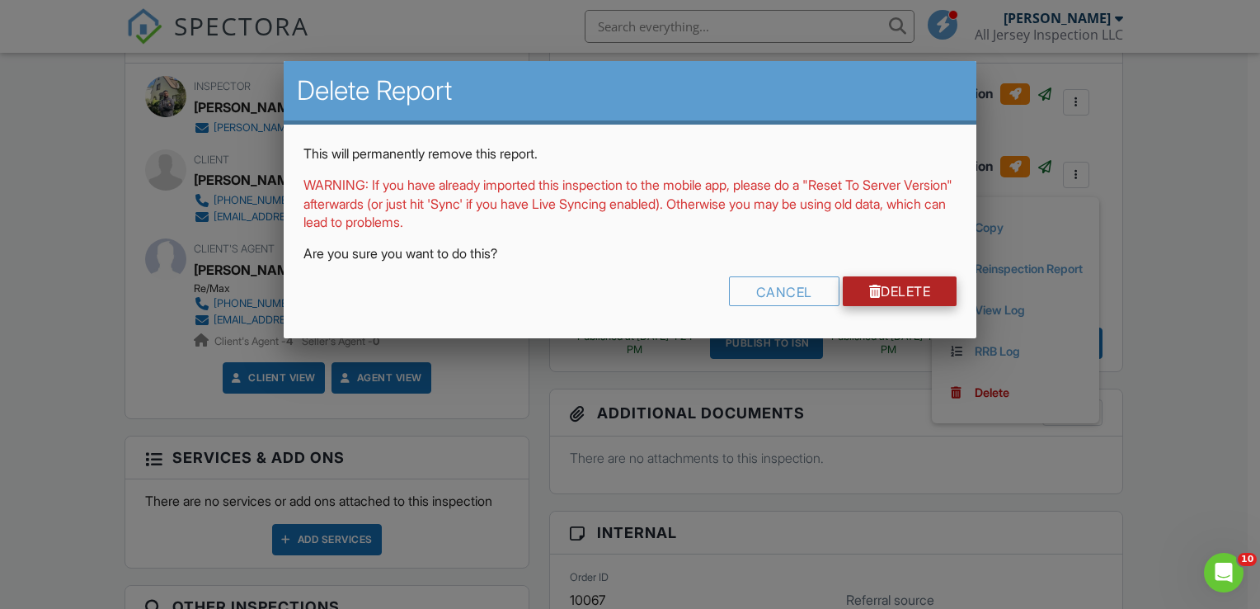
click at [909, 294] on link "Delete" at bounding box center [900, 291] width 115 height 30
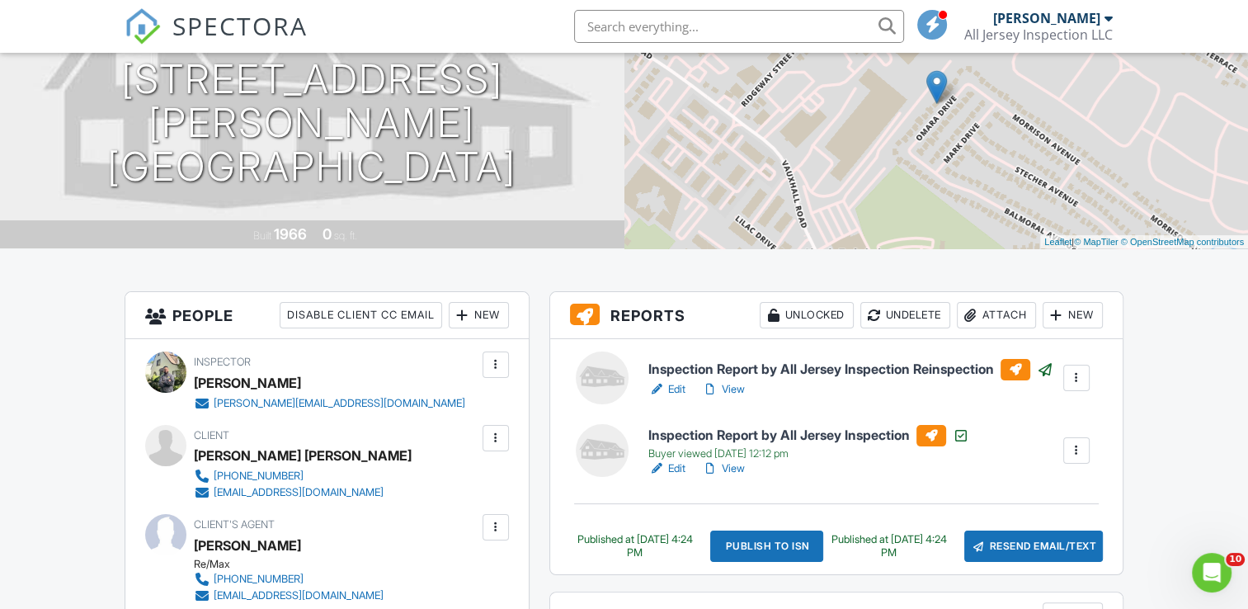
click at [790, 546] on div "Publish to ISN" at bounding box center [767, 545] width 114 height 31
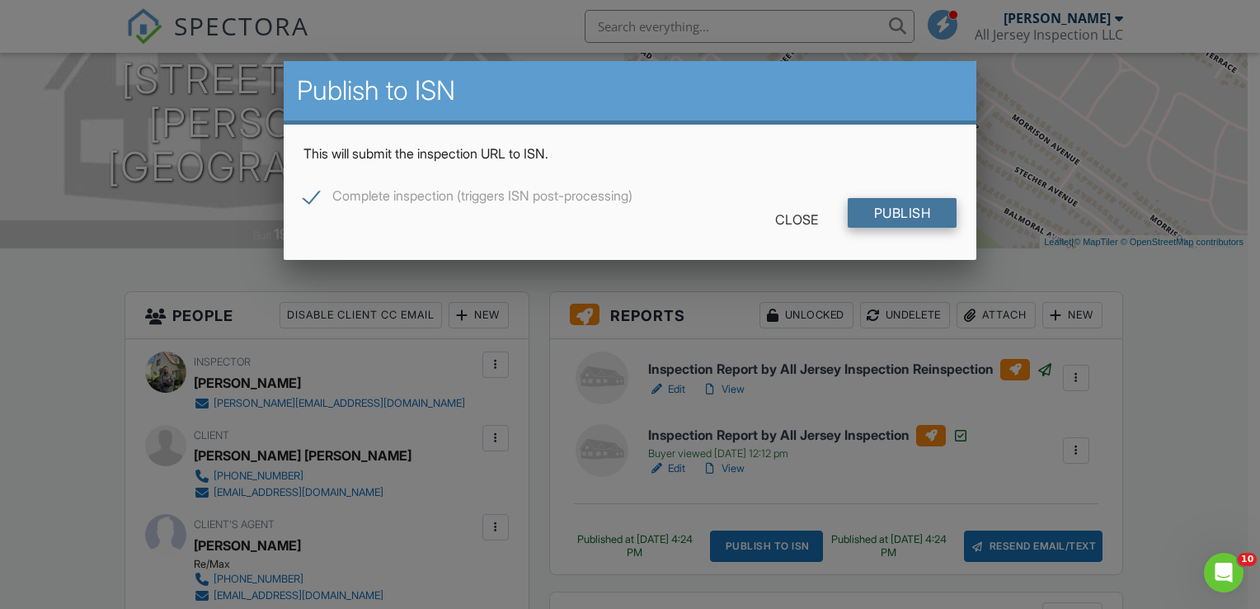
click at [897, 207] on input "Publish" at bounding box center [903, 213] width 110 height 30
